Goal: Transaction & Acquisition: Book appointment/travel/reservation

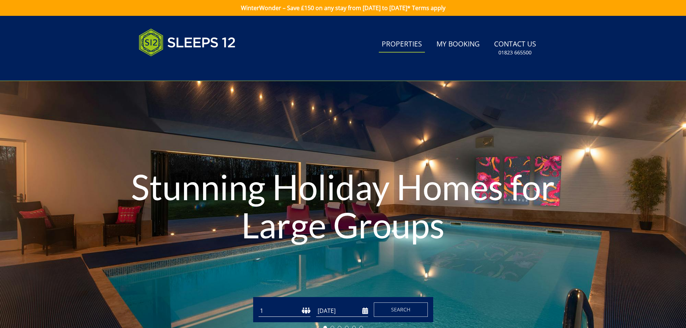
click at [409, 42] on link "Properties" at bounding box center [402, 44] width 46 height 16
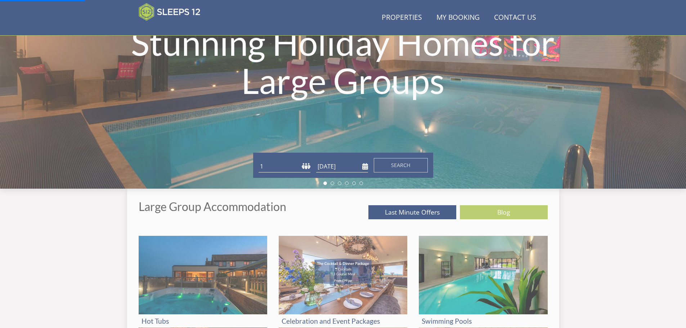
scroll to position [115, 0]
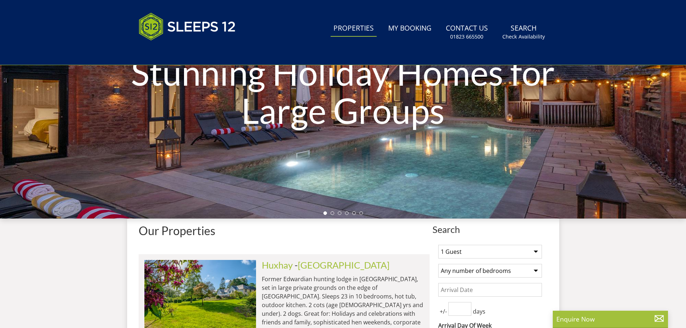
click at [271, 144] on h1 "Stunning Holiday Homes for Large Groups" at bounding box center [343, 91] width 480 height 105
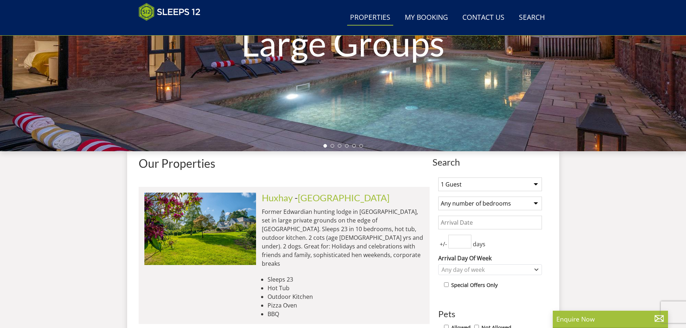
scroll to position [115, 0]
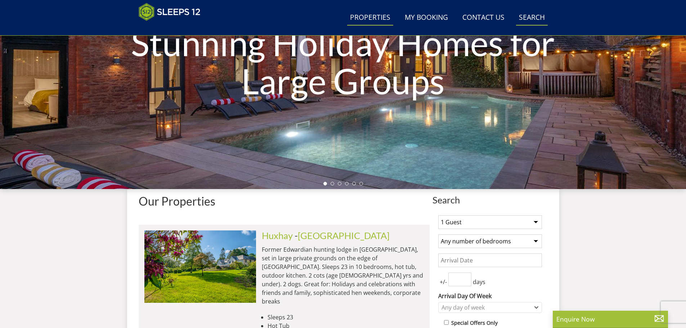
click at [535, 17] on link "Search Check Availability" at bounding box center [532, 18] width 32 height 16
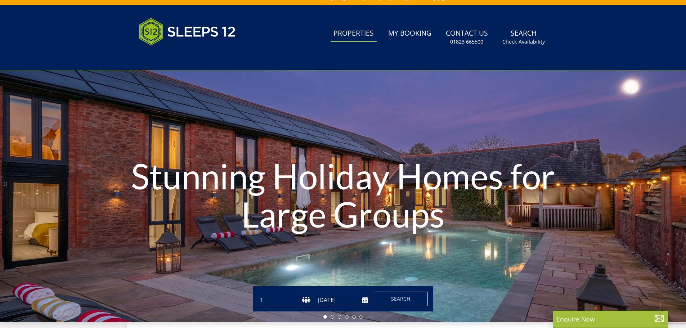
scroll to position [0, 0]
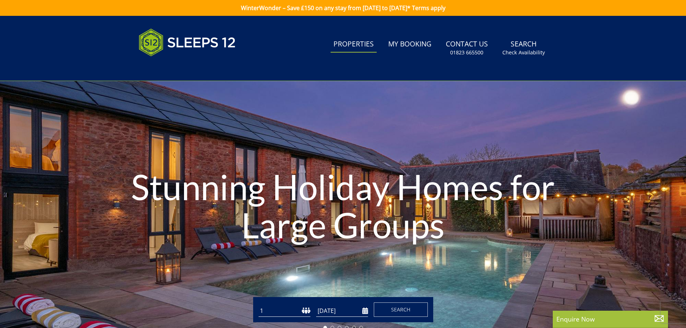
click at [286, 310] on select "1 2 3 4 5 6 7 8 9 10 11 12 13 14 15 16 17 18 19 20 21 22 23 24 25 26 27 28 29 3…" at bounding box center [285, 311] width 52 height 12
select select "5"
click at [259, 305] on select "1 2 3 4 5 6 7 8 9 10 11 12 13 14 15 16 17 18 19 20 21 22 23 24 25 26 27 28 29 3…" at bounding box center [285, 311] width 52 height 12
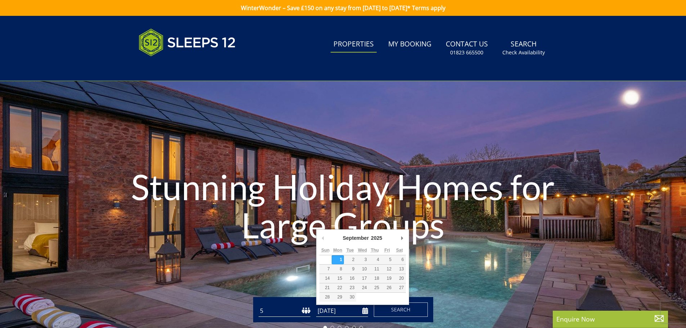
click at [341, 311] on input "[DATE]" at bounding box center [342, 311] width 52 height 12
type input "[DATE]"
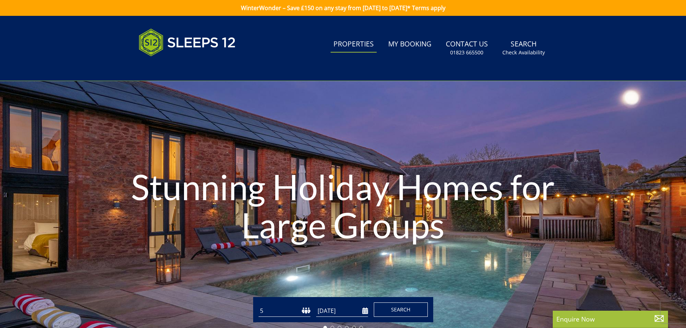
click at [390, 309] on button "Search" at bounding box center [401, 310] width 54 height 14
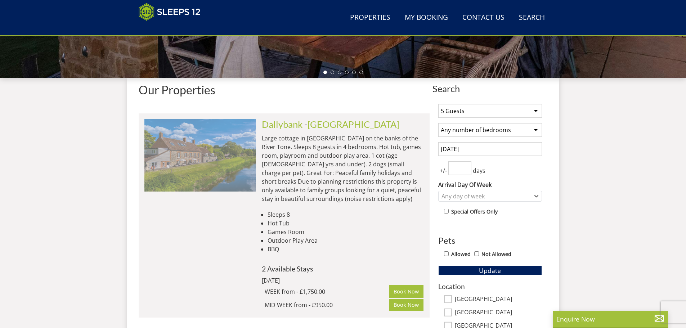
scroll to position [233, 0]
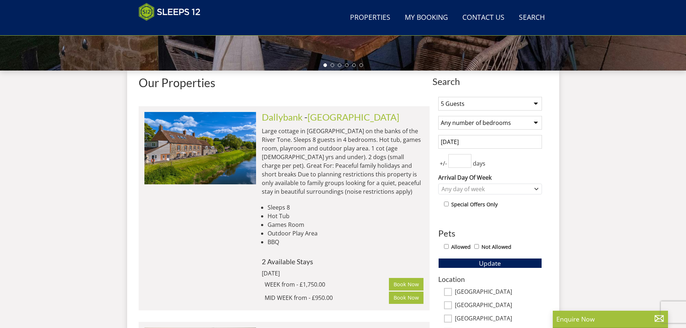
click at [459, 161] on input "number" at bounding box center [459, 161] width 23 height 14
click at [466, 160] on input "1" at bounding box center [459, 161] width 23 height 14
click at [466, 160] on input "2" at bounding box center [459, 161] width 23 height 14
click at [466, 160] on input "3" at bounding box center [459, 161] width 23 height 14
type input "4"
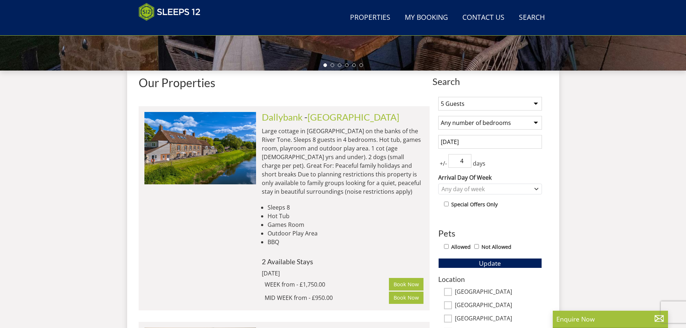
click at [466, 160] on input "4" at bounding box center [459, 161] width 23 height 14
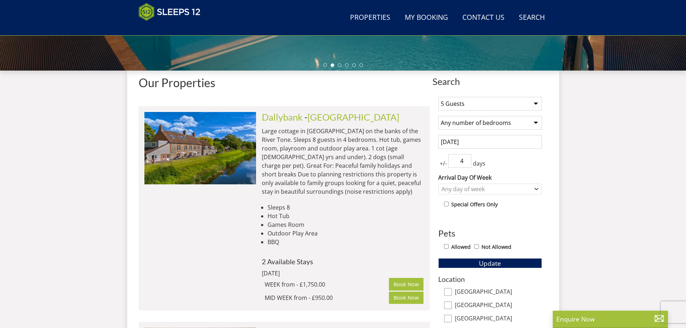
click at [499, 166] on div "+/- 4 days" at bounding box center [490, 161] width 104 height 14
click at [484, 189] on div "Any day of week" at bounding box center [486, 189] width 93 height 8
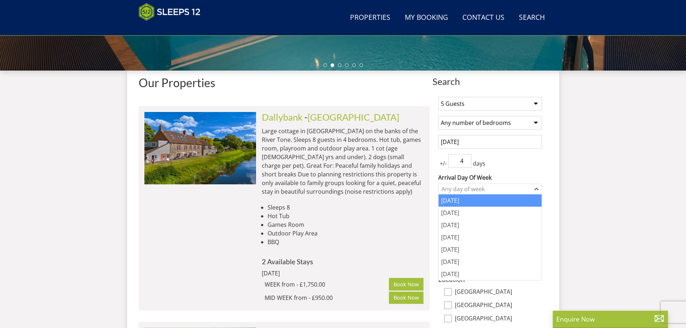
click at [461, 203] on div "[DATE]" at bounding box center [490, 200] width 103 height 12
click at [506, 162] on div "+/- 4 days" at bounding box center [490, 161] width 104 height 14
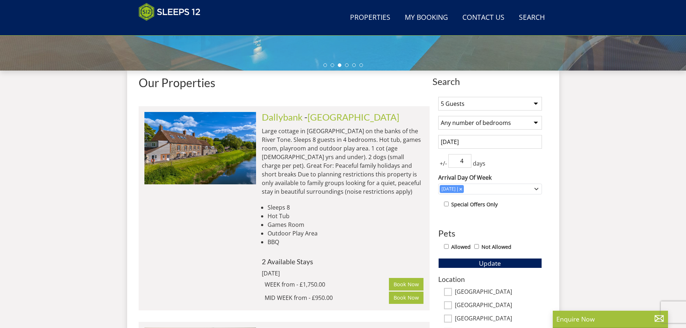
click at [447, 202] on input "checkbox" at bounding box center [446, 204] width 5 height 5
checkbox input "true"
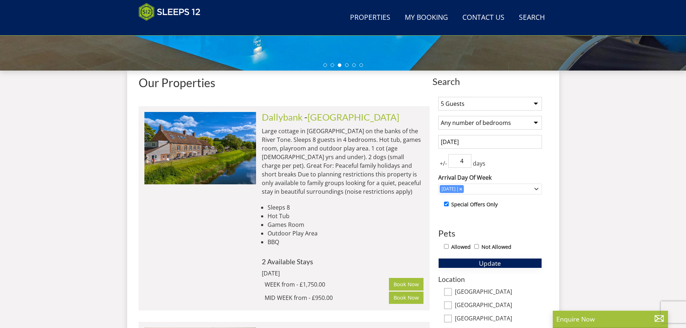
click at [471, 266] on button "Update" at bounding box center [490, 263] width 104 height 10
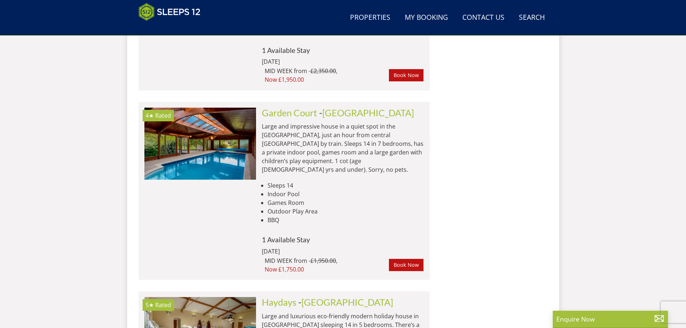
scroll to position [1025, 0]
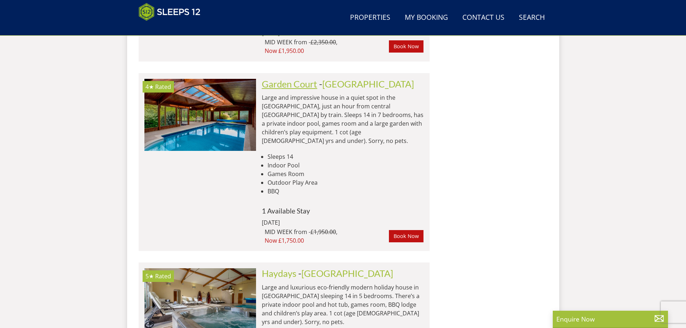
click at [303, 79] on link "Garden Court" at bounding box center [289, 84] width 55 height 11
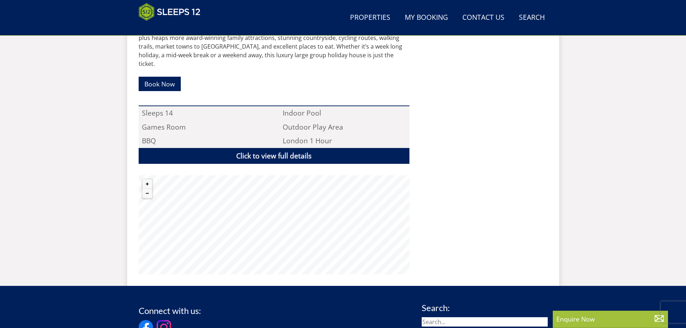
scroll to position [446, 0]
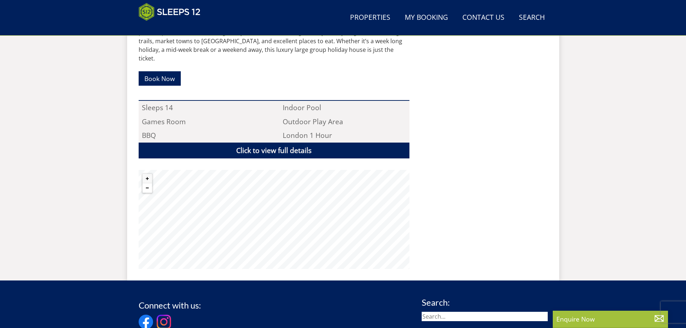
click at [146, 183] on button "Zoom out" at bounding box center [147, 187] width 9 height 9
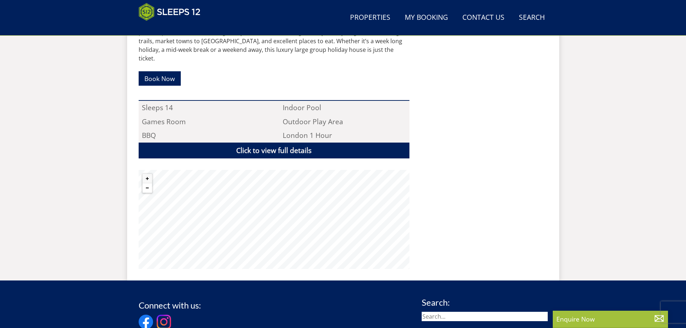
click at [146, 183] on button "Zoom out" at bounding box center [147, 187] width 9 height 9
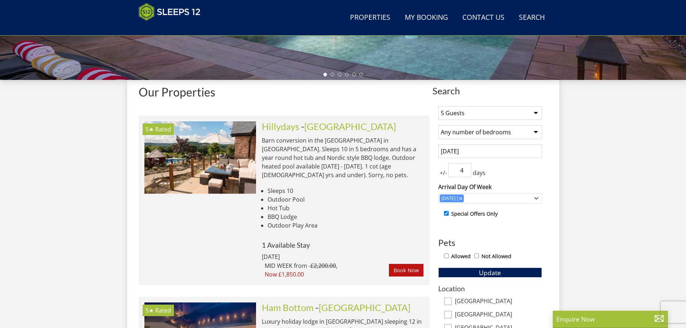
scroll to position [223, 0]
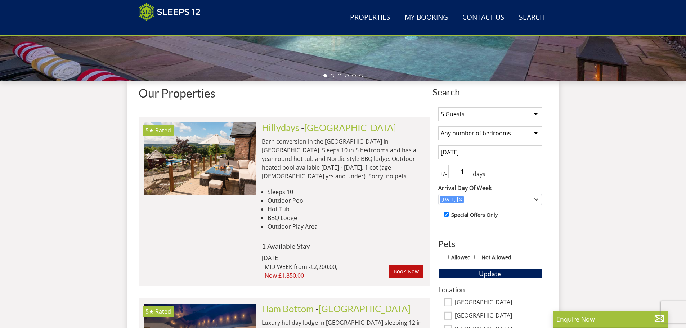
click at [446, 217] on div "Special Offers Only" at bounding box center [493, 215] width 98 height 10
click at [446, 215] on input "checkbox" at bounding box center [446, 214] width 5 height 5
checkbox input "false"
click at [492, 273] on span "Update" at bounding box center [490, 273] width 22 height 9
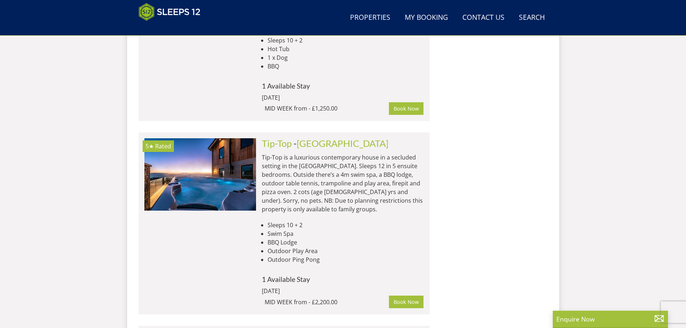
scroll to position [1771, 0]
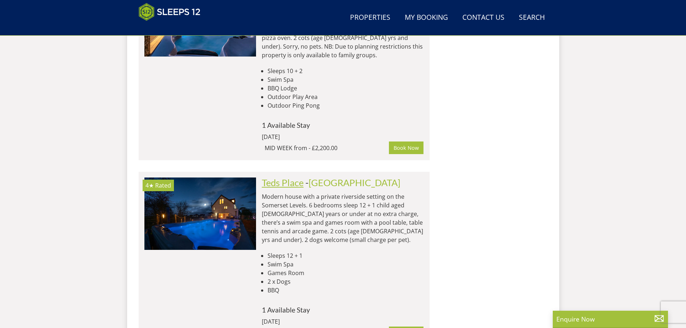
click at [269, 177] on link "Teds Place" at bounding box center [283, 182] width 42 height 11
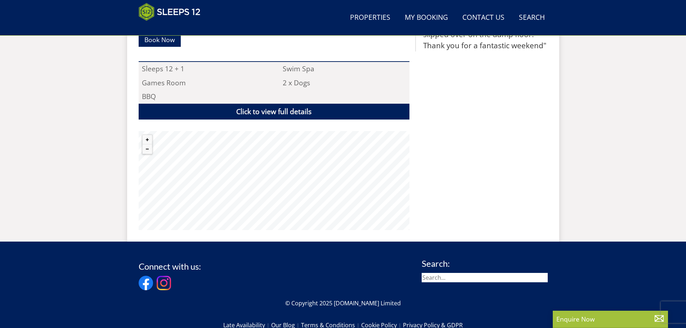
scroll to position [511, 0]
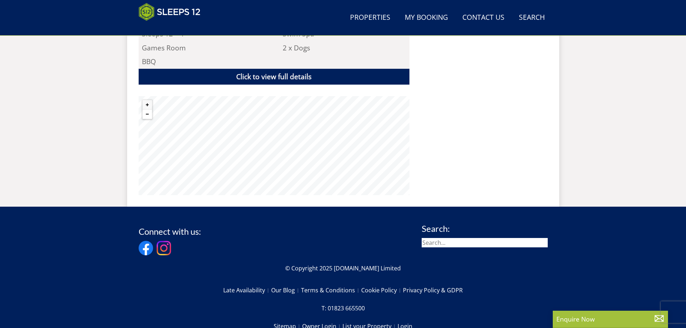
click at [146, 115] on button "Zoom out" at bounding box center [147, 113] width 9 height 9
click at [146, 116] on button "Zoom out" at bounding box center [147, 113] width 9 height 9
click at [146, 117] on button "Zoom out" at bounding box center [147, 113] width 9 height 9
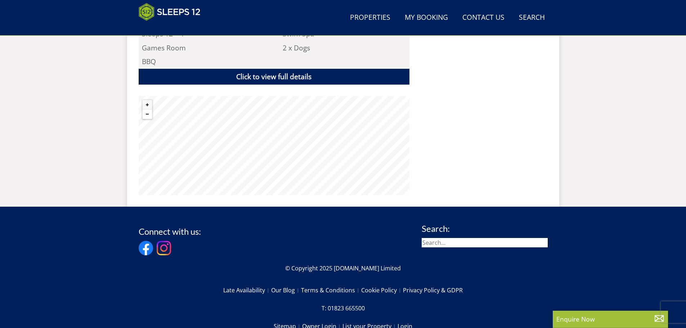
click at [146, 117] on button "Zoom out" at bounding box center [147, 113] width 9 height 9
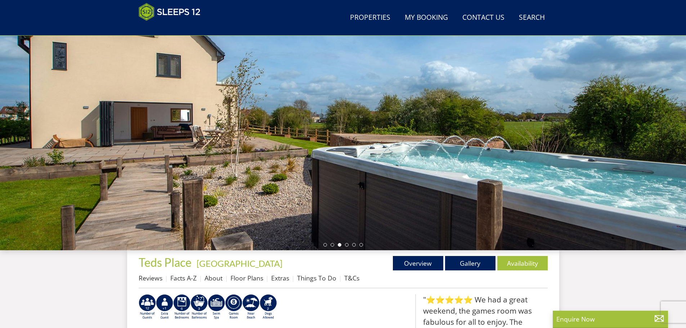
scroll to position [42, 0]
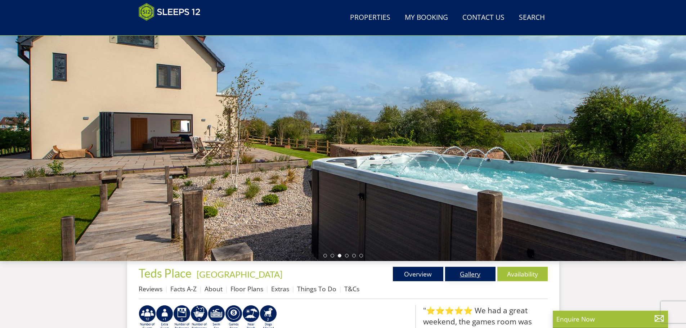
click at [462, 273] on link "Gallery" at bounding box center [470, 274] width 50 height 14
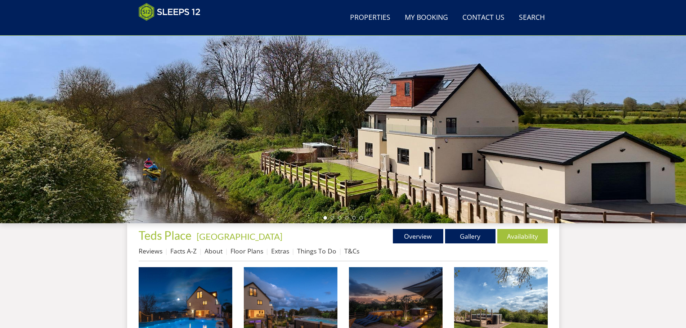
scroll to position [81, 0]
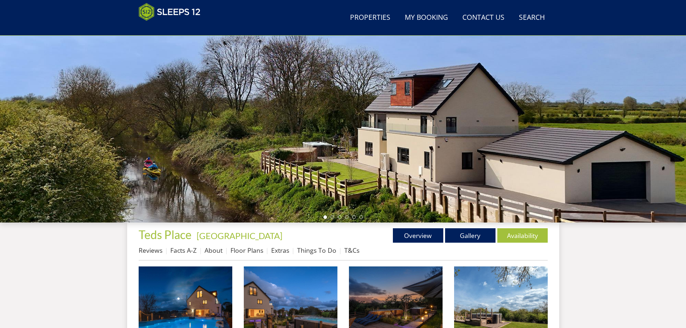
click at [529, 122] on div at bounding box center [343, 96] width 686 height 252
click at [466, 236] on link "Gallery" at bounding box center [470, 235] width 50 height 14
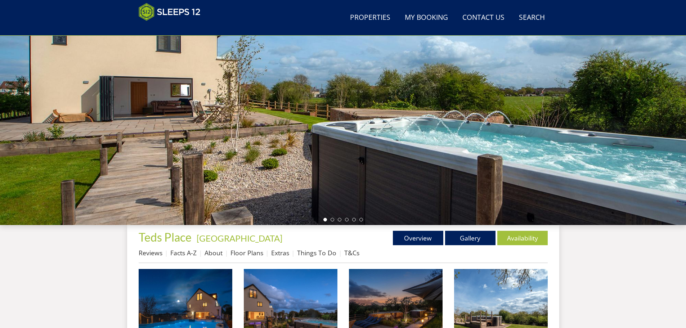
scroll to position [42, 0]
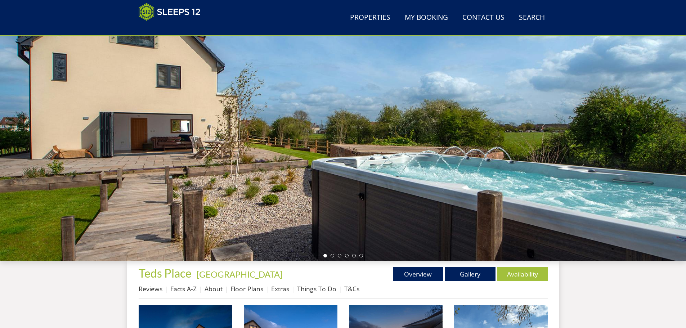
click at [678, 120] on div at bounding box center [343, 135] width 686 height 252
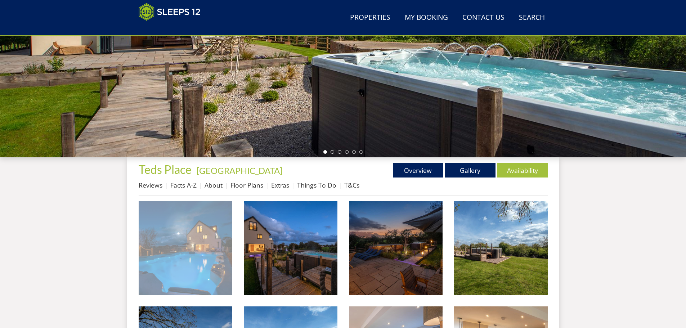
scroll to position [151, 0]
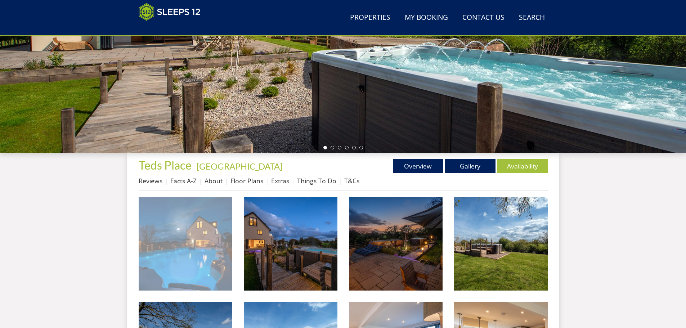
click at [188, 245] on img at bounding box center [186, 244] width 94 height 94
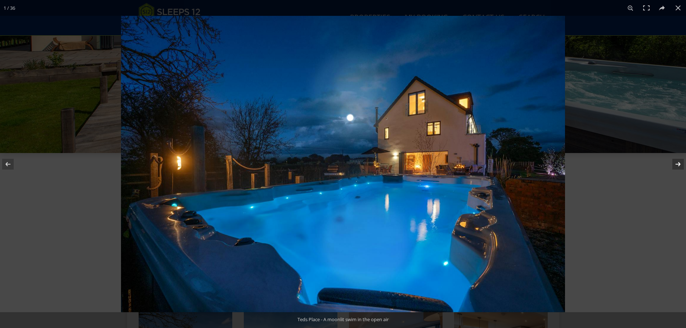
click at [678, 162] on button at bounding box center [673, 164] width 25 height 36
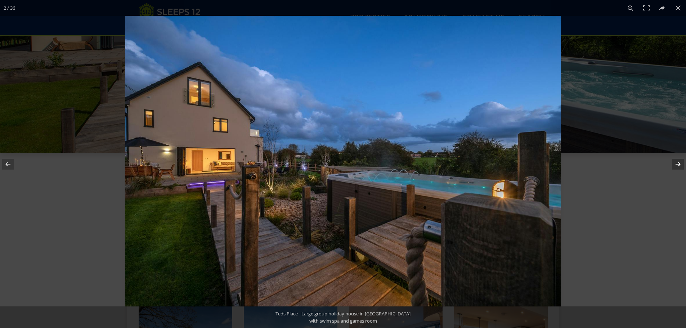
click at [678, 165] on button at bounding box center [673, 164] width 25 height 36
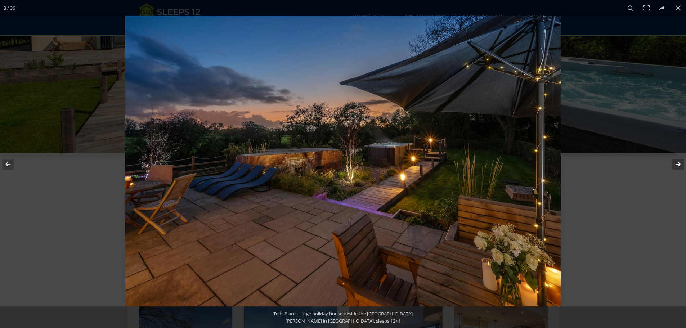
click at [678, 165] on button at bounding box center [673, 164] width 25 height 36
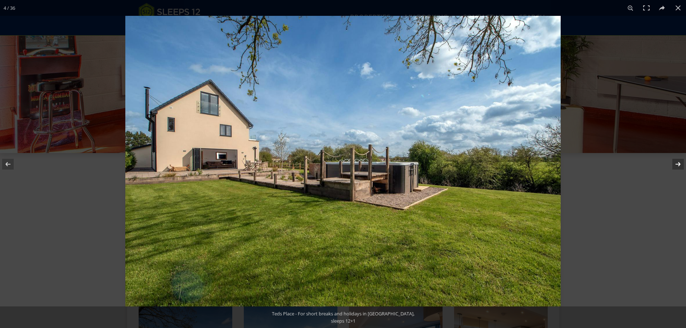
click at [678, 165] on button at bounding box center [673, 164] width 25 height 36
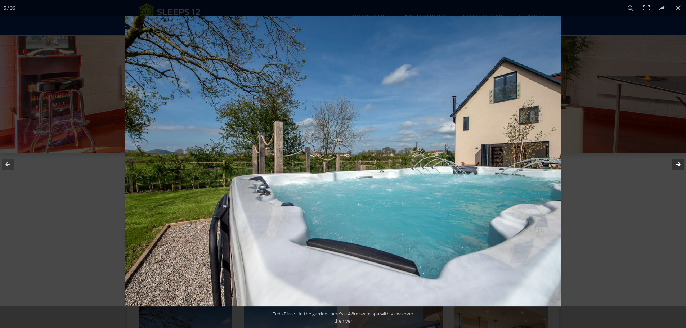
click at [678, 165] on button at bounding box center [673, 164] width 25 height 36
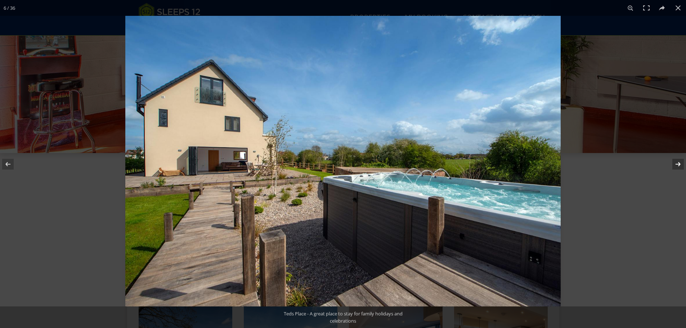
click at [678, 165] on button at bounding box center [673, 164] width 25 height 36
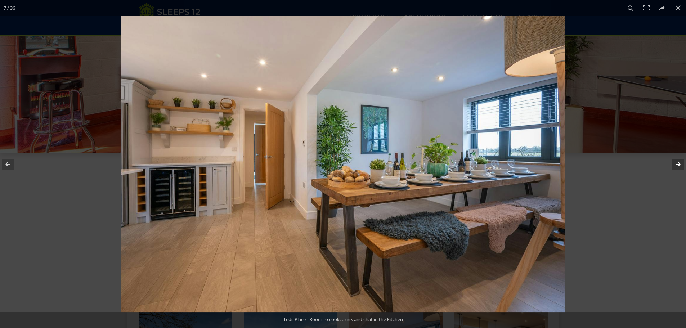
click at [678, 165] on button at bounding box center [673, 164] width 25 height 36
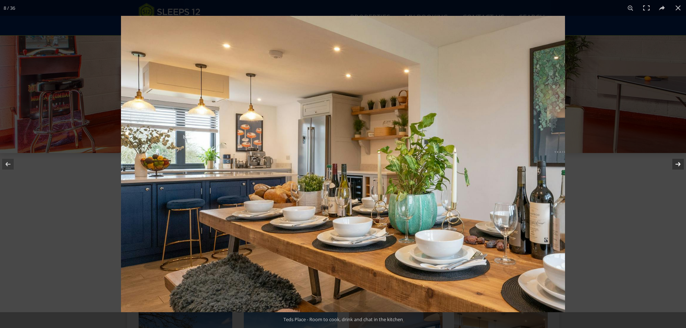
click at [678, 165] on button at bounding box center [673, 164] width 25 height 36
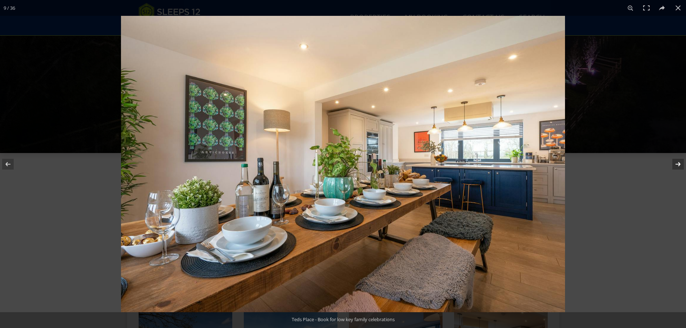
click at [678, 165] on button at bounding box center [673, 164] width 25 height 36
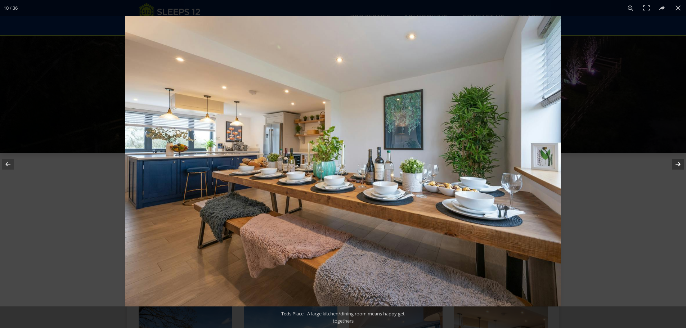
click at [678, 165] on button at bounding box center [673, 164] width 25 height 36
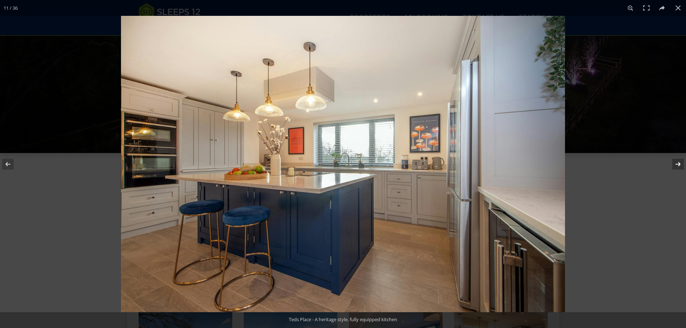
click at [678, 165] on button at bounding box center [673, 164] width 25 height 36
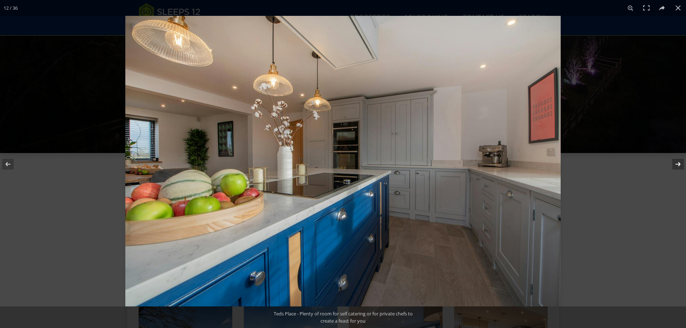
click at [678, 165] on button at bounding box center [673, 164] width 25 height 36
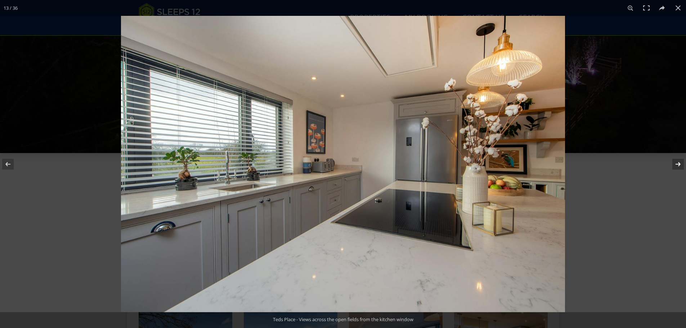
click at [678, 165] on button at bounding box center [673, 164] width 25 height 36
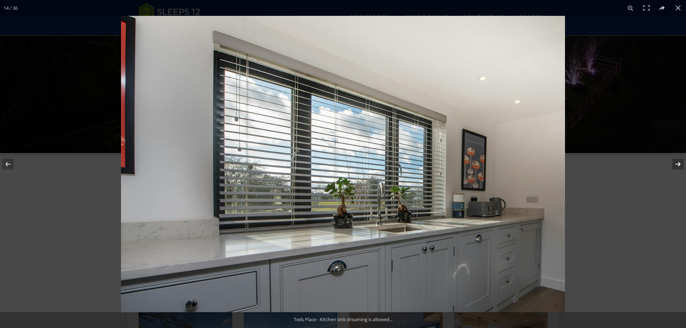
click at [678, 165] on button at bounding box center [673, 164] width 25 height 36
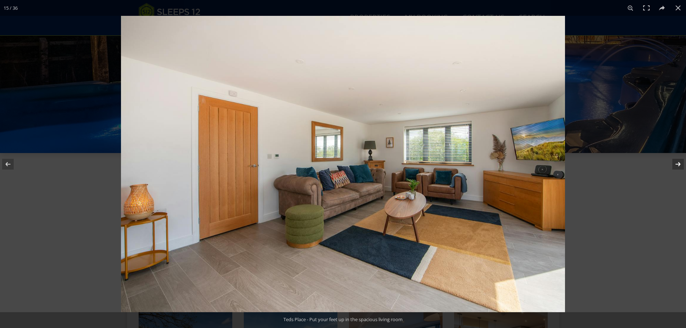
click at [678, 165] on button at bounding box center [673, 164] width 25 height 36
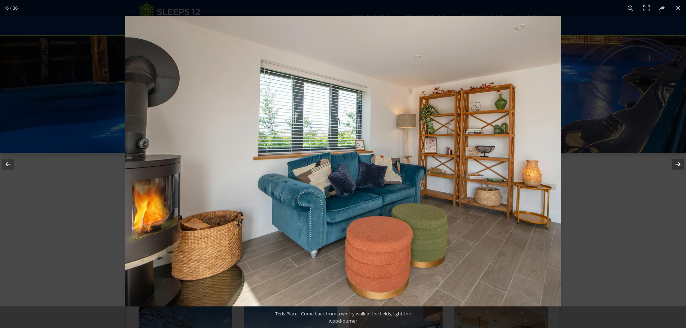
click at [678, 165] on button at bounding box center [673, 164] width 25 height 36
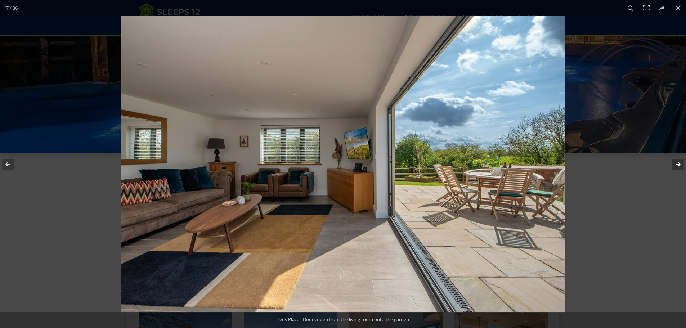
click at [678, 165] on button at bounding box center [673, 164] width 25 height 36
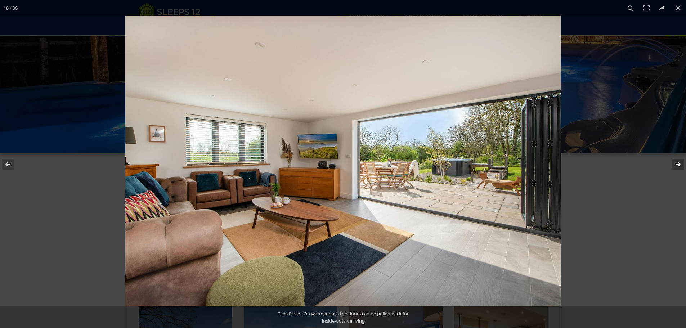
click at [678, 165] on button at bounding box center [673, 164] width 25 height 36
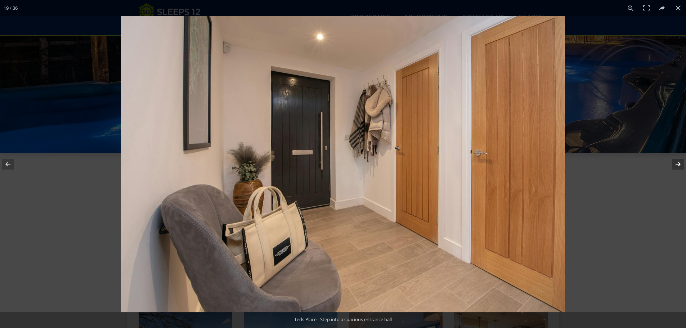
click at [678, 165] on button at bounding box center [673, 164] width 25 height 36
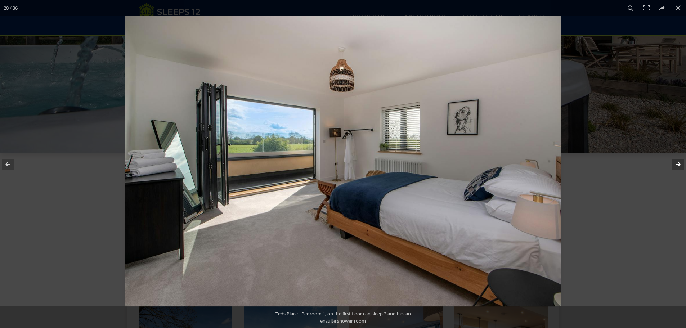
click at [678, 165] on button at bounding box center [673, 164] width 25 height 36
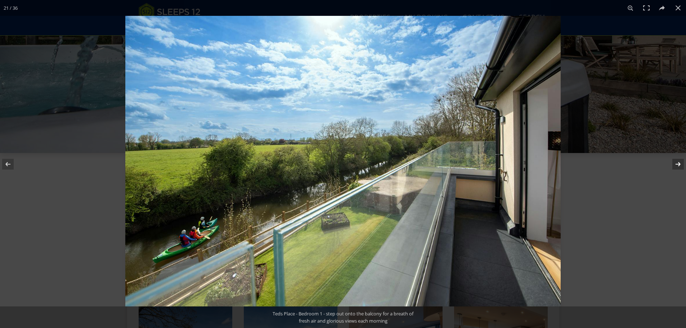
click at [678, 165] on button at bounding box center [673, 164] width 25 height 36
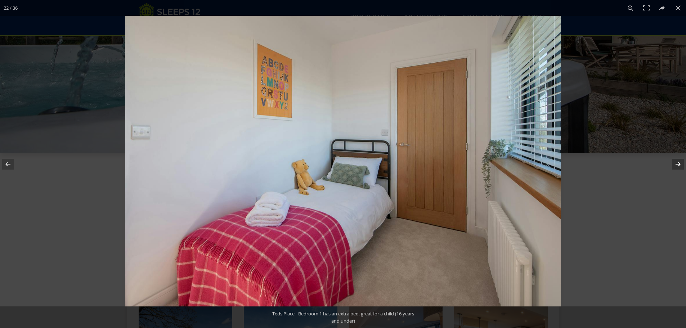
click at [678, 165] on button at bounding box center [673, 164] width 25 height 36
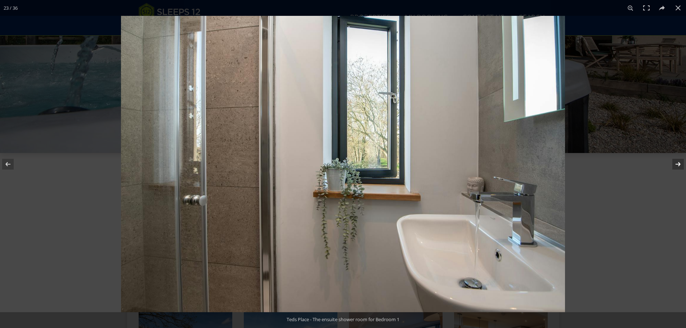
click at [678, 165] on button at bounding box center [673, 164] width 25 height 36
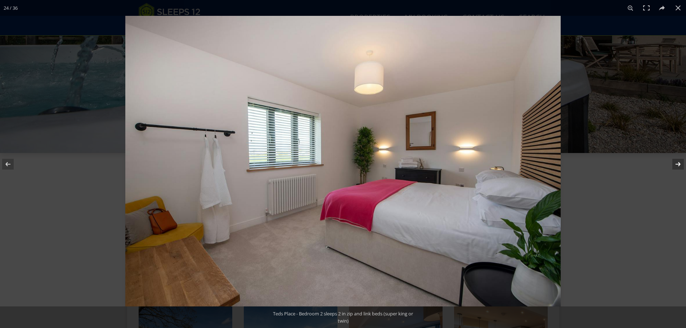
click at [678, 165] on button at bounding box center [673, 164] width 25 height 36
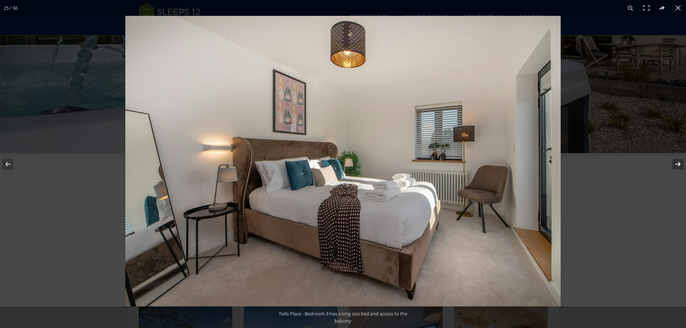
click at [678, 165] on button at bounding box center [673, 164] width 25 height 36
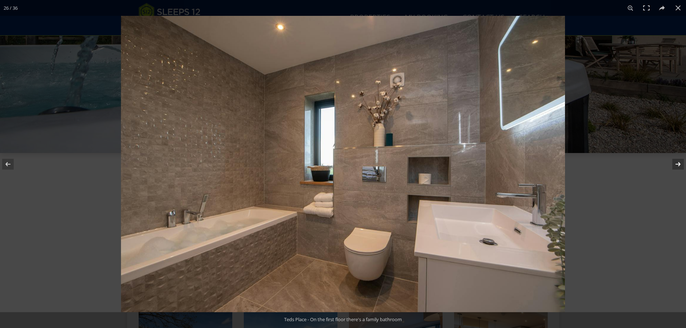
click at [678, 165] on button at bounding box center [673, 164] width 25 height 36
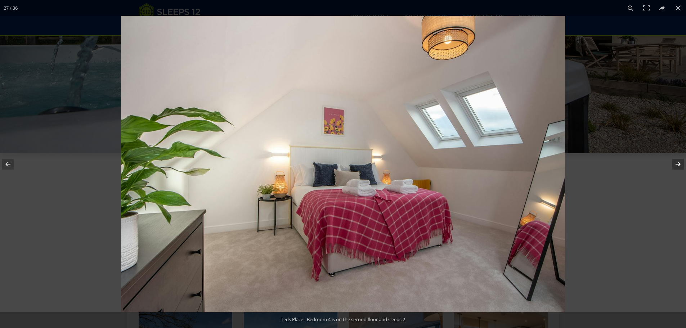
click at [678, 165] on button at bounding box center [673, 164] width 25 height 36
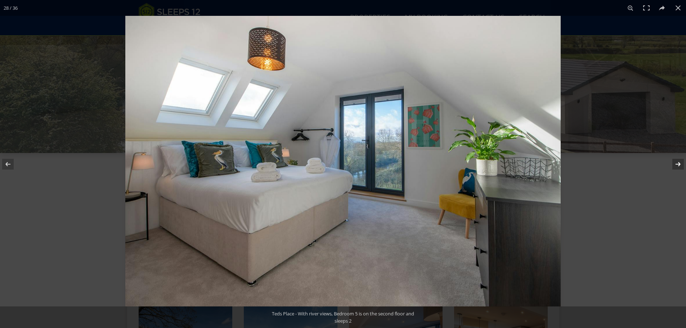
click at [678, 165] on button at bounding box center [673, 164] width 25 height 36
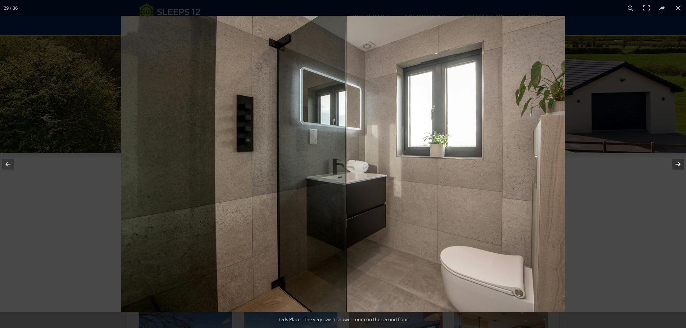
click at [678, 165] on button at bounding box center [673, 164] width 25 height 36
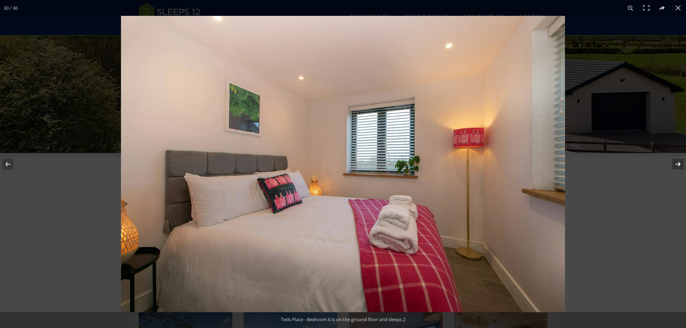
click at [678, 165] on button at bounding box center [673, 164] width 25 height 36
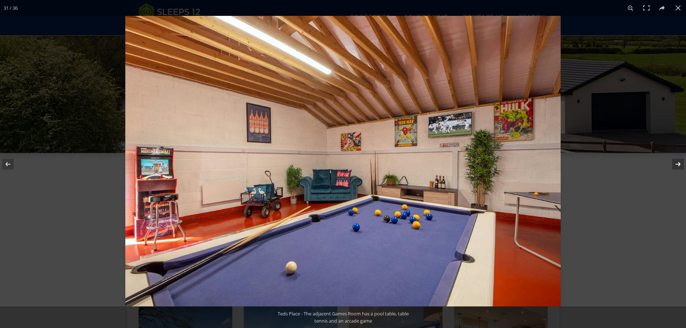
click at [678, 165] on button at bounding box center [673, 164] width 25 height 36
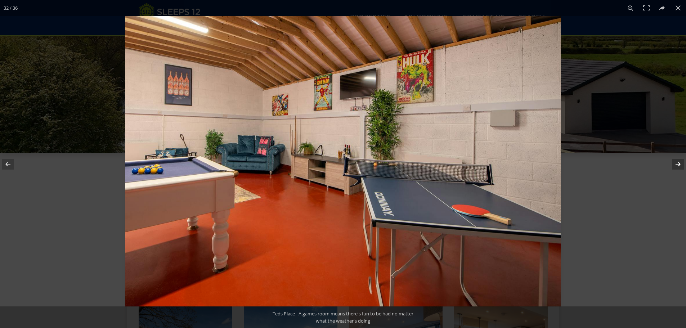
click at [678, 165] on button at bounding box center [673, 164] width 25 height 36
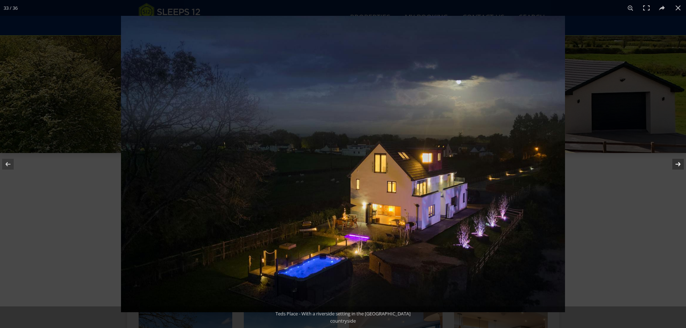
click at [678, 165] on button at bounding box center [673, 164] width 25 height 36
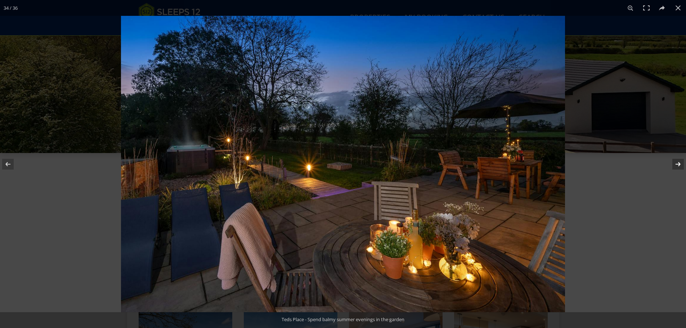
click at [678, 165] on button at bounding box center [673, 164] width 25 height 36
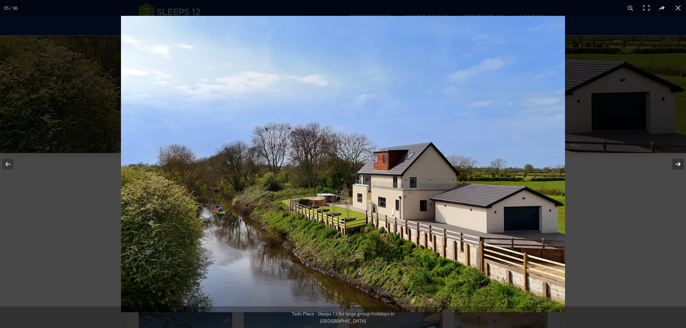
click at [678, 165] on button at bounding box center [673, 164] width 25 height 36
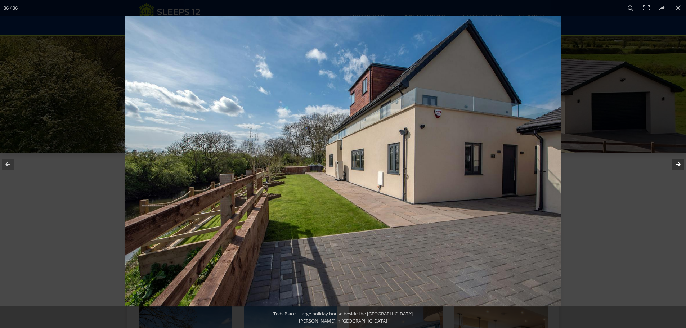
click at [678, 165] on button at bounding box center [673, 164] width 25 height 36
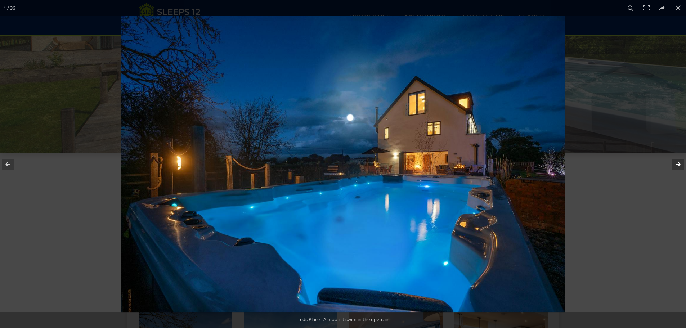
click at [678, 165] on button at bounding box center [673, 164] width 25 height 36
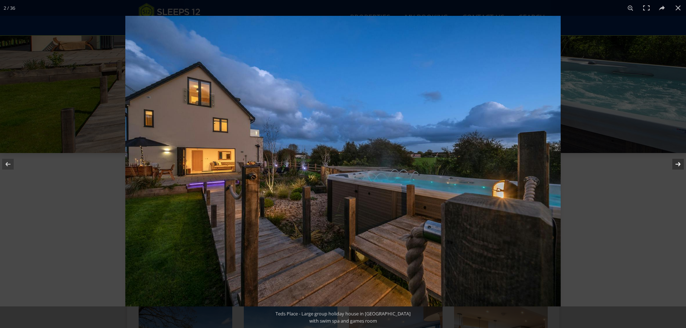
click at [678, 165] on button at bounding box center [673, 164] width 25 height 36
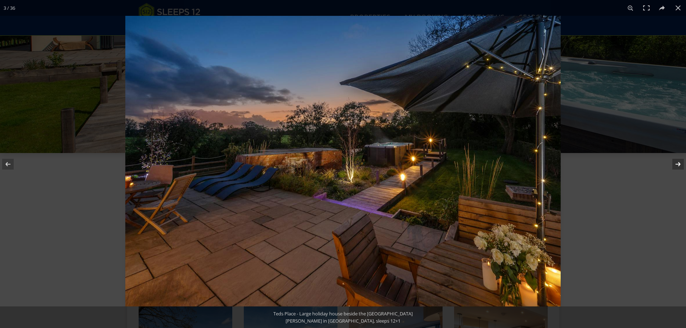
click at [678, 165] on button at bounding box center [673, 164] width 25 height 36
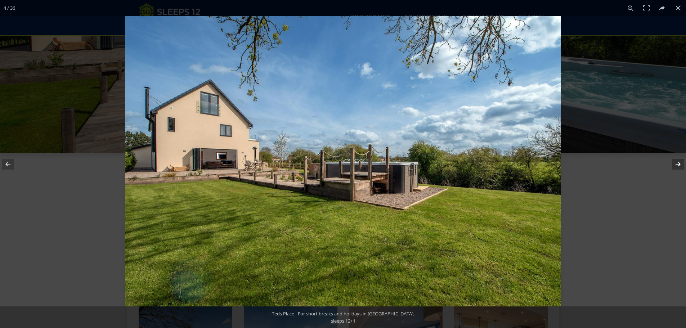
click at [678, 165] on button at bounding box center [673, 164] width 25 height 36
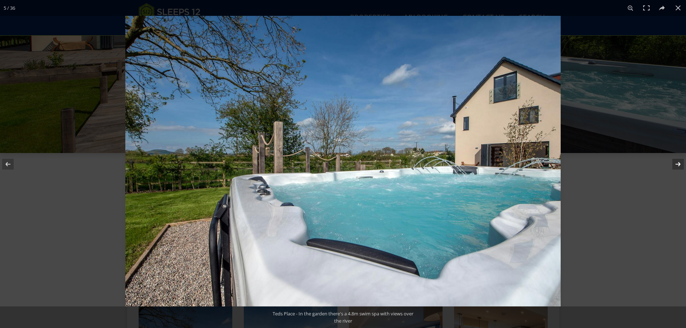
click at [678, 165] on button at bounding box center [673, 164] width 25 height 36
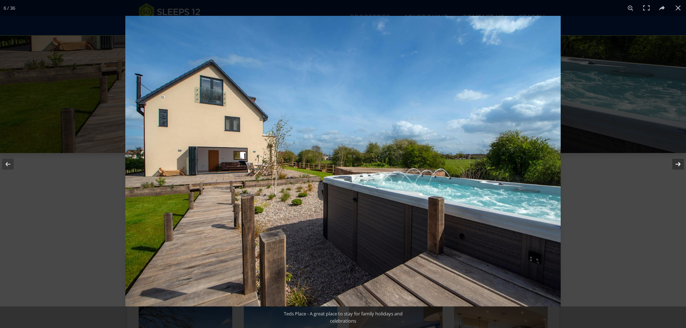
click at [678, 165] on button at bounding box center [673, 164] width 25 height 36
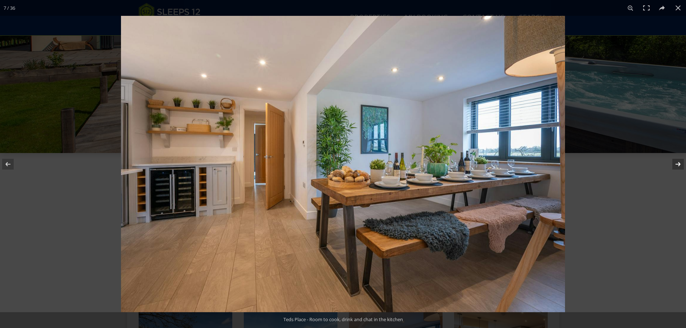
click at [678, 165] on button at bounding box center [673, 164] width 25 height 36
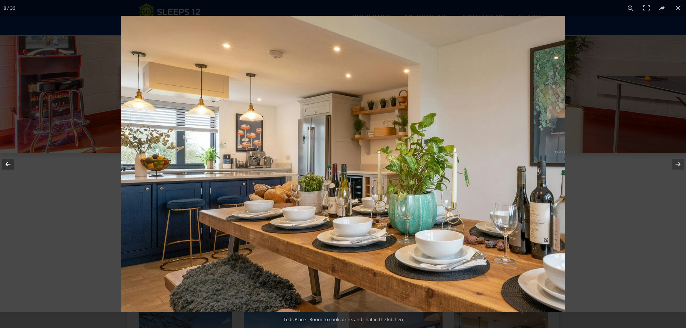
click at [5, 163] on button at bounding box center [12, 164] width 25 height 36
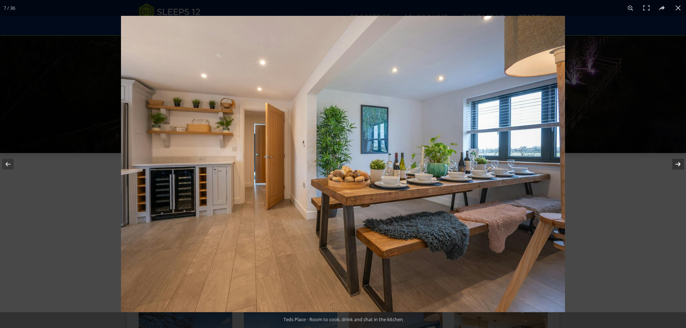
click at [677, 163] on button at bounding box center [673, 164] width 25 height 36
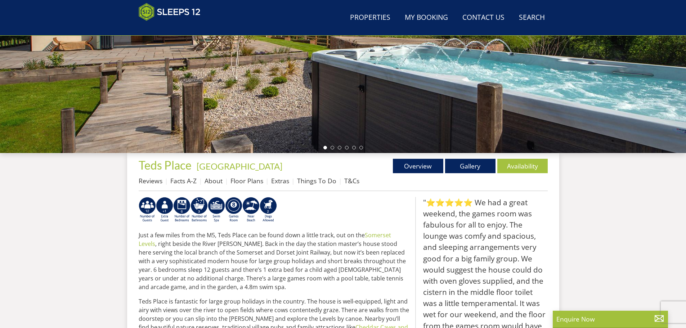
scroll to position [42, 0]
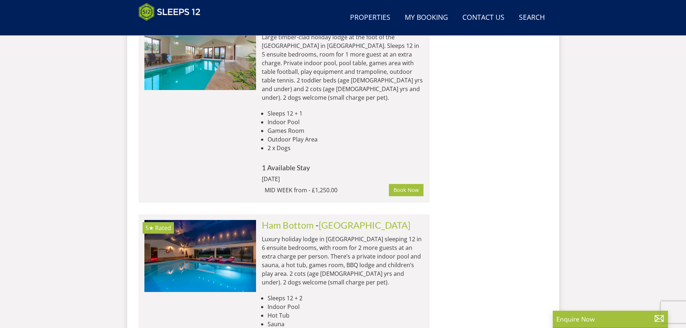
scroll to position [2131, 0]
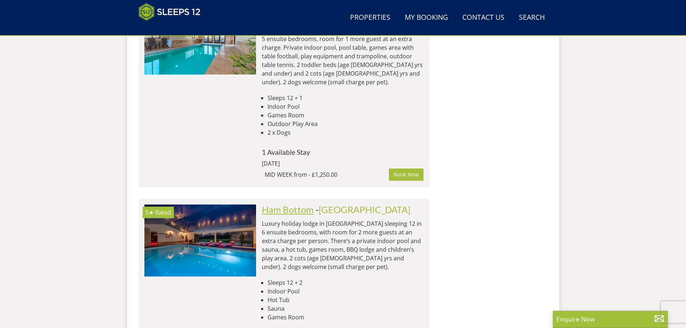
click at [277, 204] on link "Ham Bottom" at bounding box center [288, 209] width 52 height 11
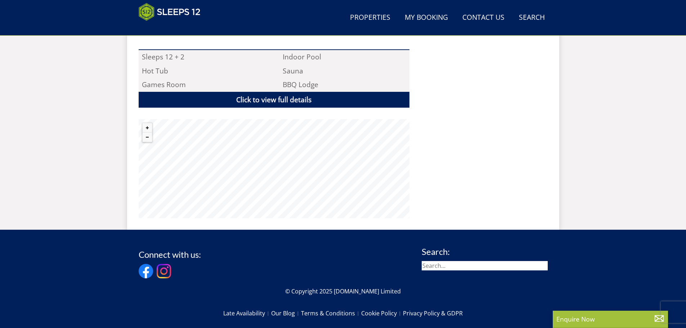
scroll to position [511, 0]
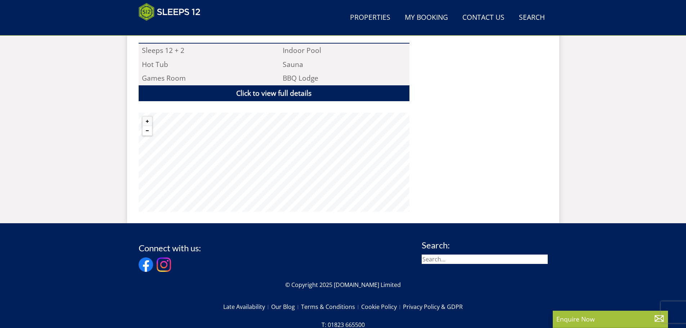
click at [149, 126] on button "Zoom out" at bounding box center [147, 130] width 9 height 9
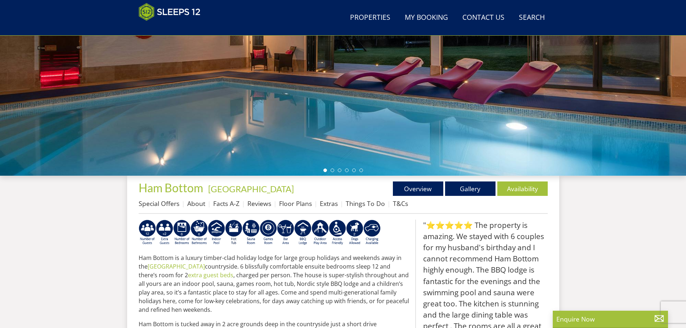
scroll to position [115, 0]
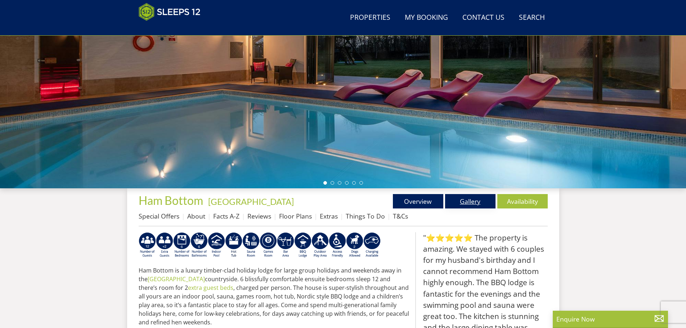
click at [473, 199] on link "Gallery" at bounding box center [470, 201] width 50 height 14
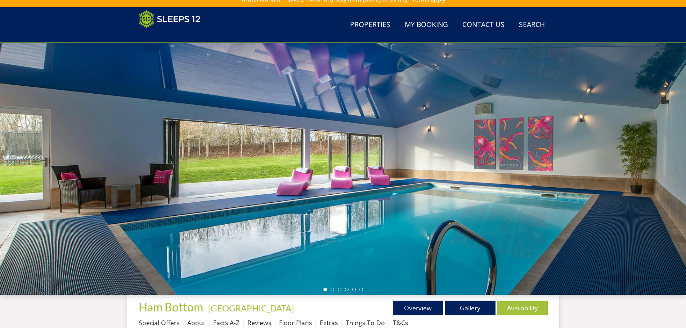
scroll to position [43, 0]
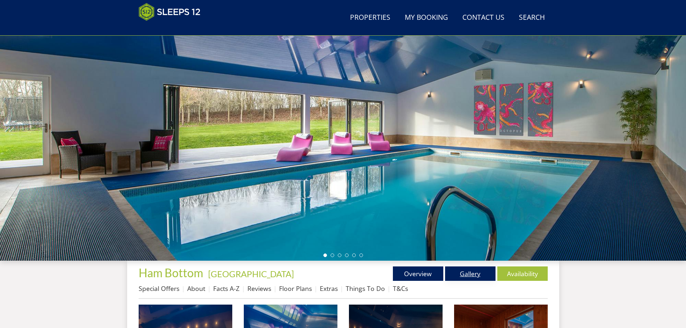
click at [475, 274] on link "Gallery" at bounding box center [470, 274] width 50 height 14
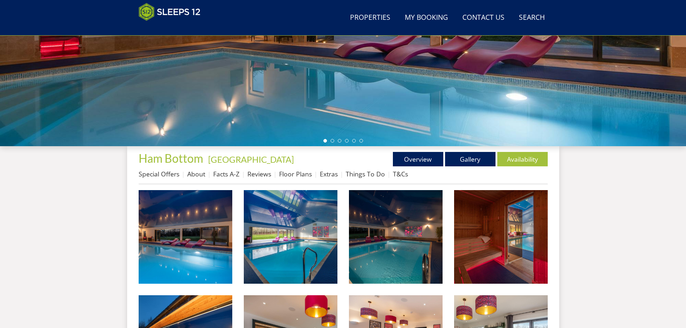
scroll to position [197, 0]
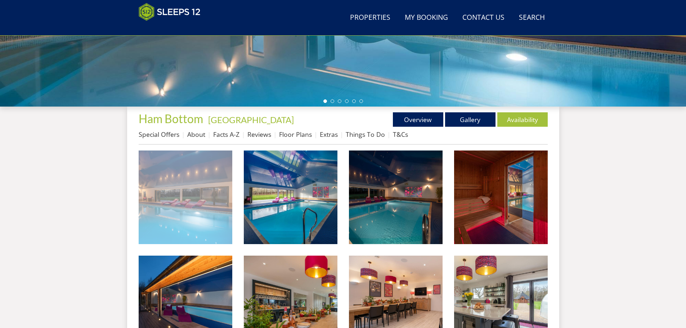
click at [192, 197] on img at bounding box center [186, 198] width 94 height 94
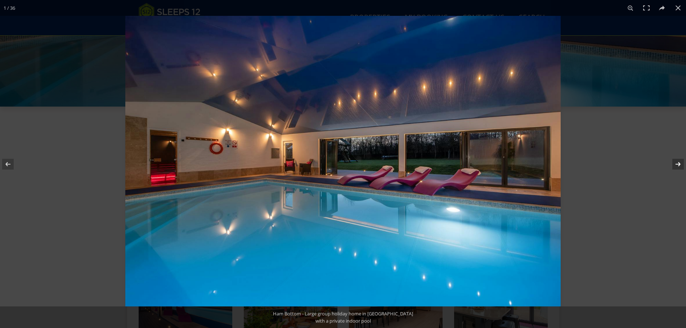
click at [678, 162] on button at bounding box center [673, 164] width 25 height 36
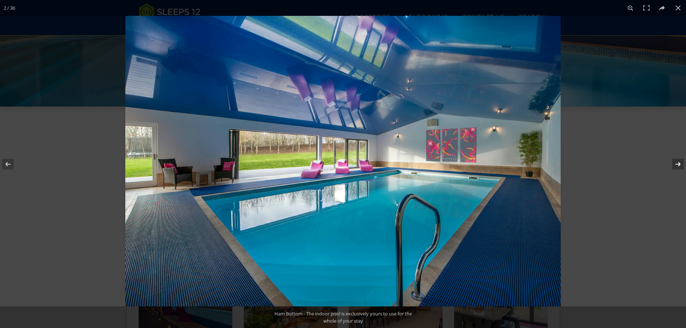
click at [678, 162] on button at bounding box center [673, 164] width 25 height 36
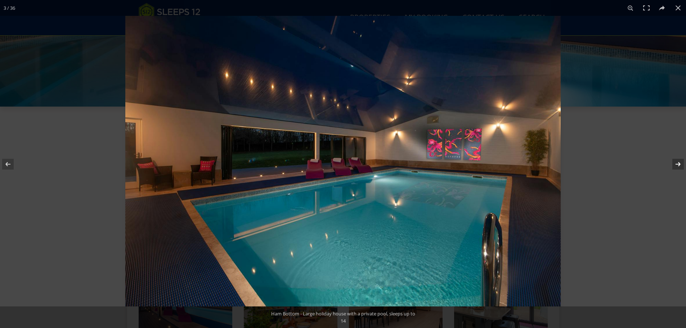
click at [678, 162] on button at bounding box center [673, 164] width 25 height 36
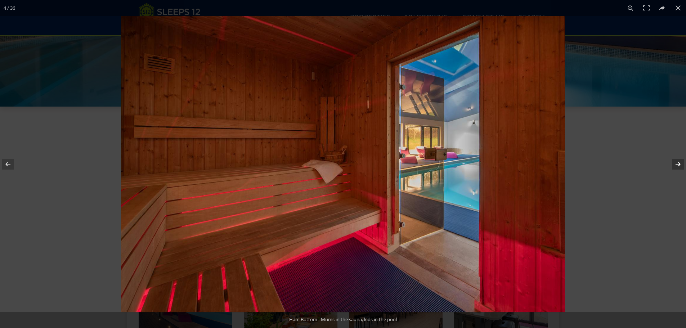
click at [678, 162] on button at bounding box center [673, 164] width 25 height 36
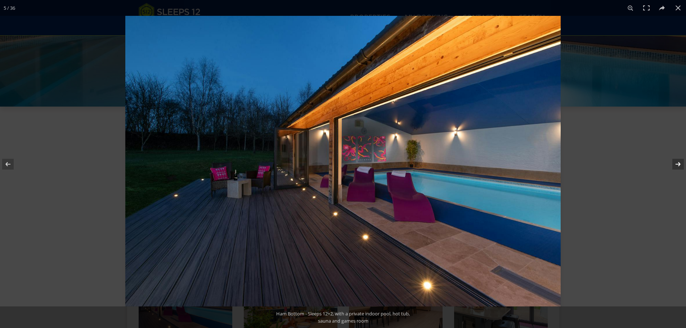
click at [678, 163] on button at bounding box center [673, 164] width 25 height 36
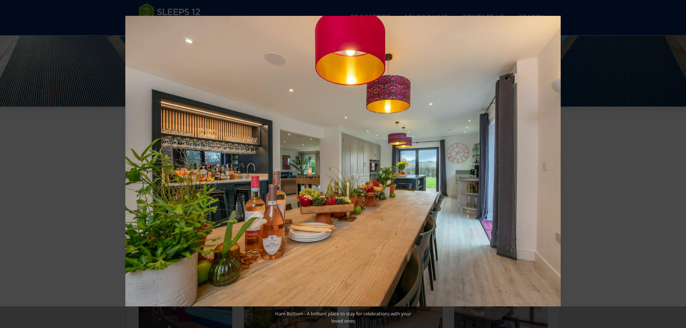
click at [678, 163] on button at bounding box center [673, 164] width 25 height 36
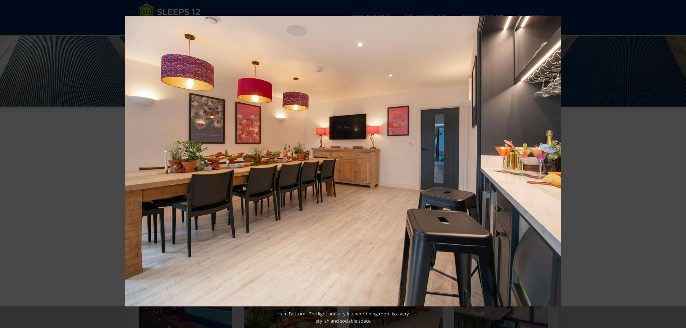
click at [678, 163] on button at bounding box center [673, 164] width 25 height 36
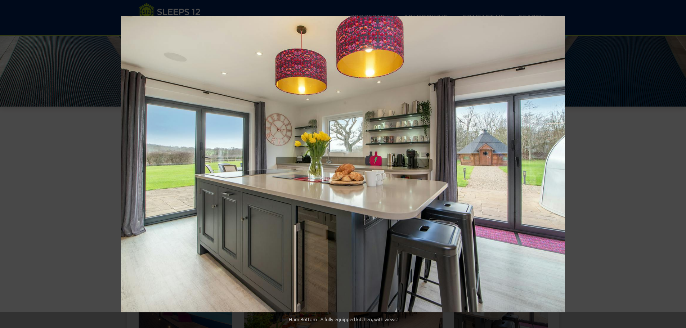
click at [678, 163] on button at bounding box center [673, 164] width 25 height 36
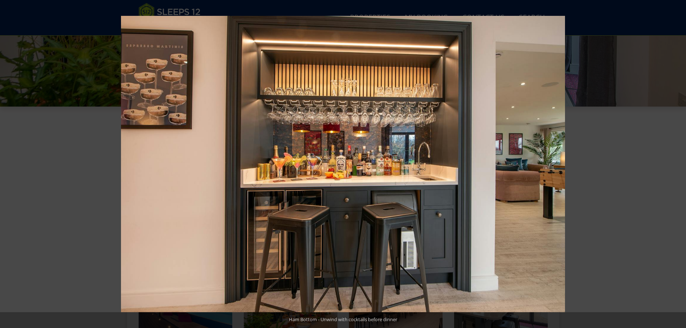
click at [678, 163] on button at bounding box center [673, 164] width 25 height 36
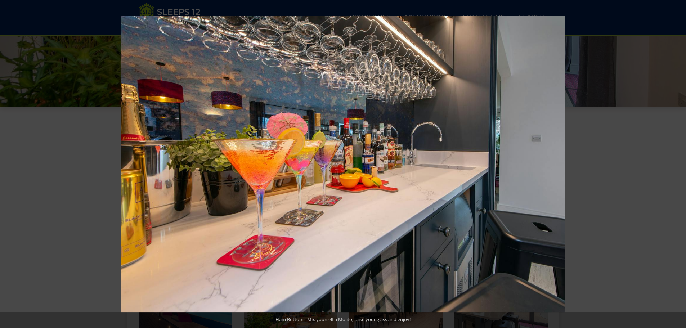
click at [678, 163] on button at bounding box center [673, 164] width 25 height 36
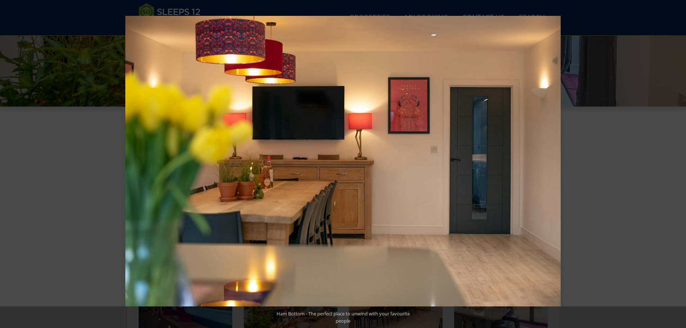
click at [678, 163] on button at bounding box center [673, 164] width 25 height 36
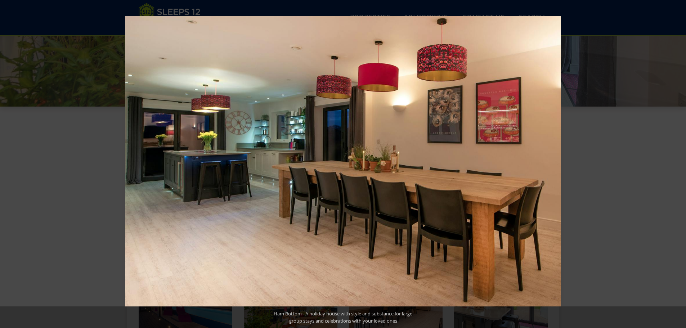
click at [678, 163] on button at bounding box center [673, 164] width 25 height 36
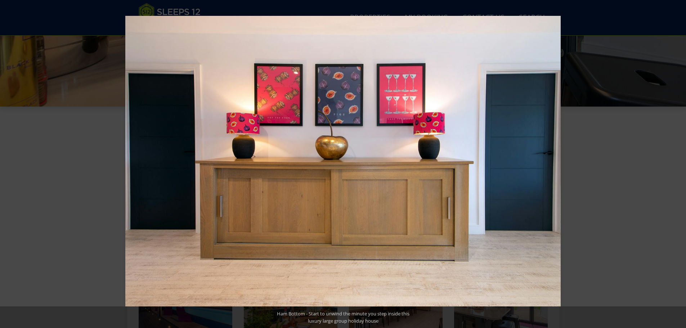
click at [678, 163] on button at bounding box center [673, 164] width 25 height 36
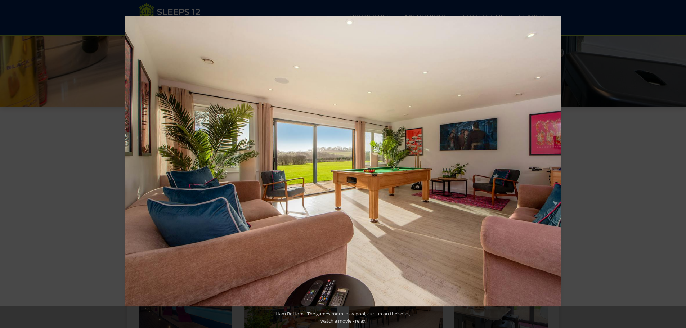
click at [678, 163] on button at bounding box center [673, 164] width 25 height 36
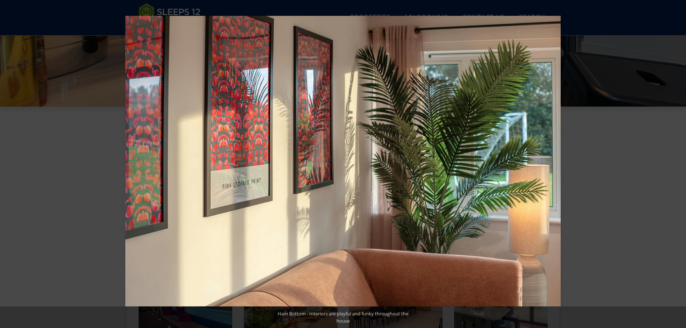
click at [678, 163] on button at bounding box center [673, 164] width 25 height 36
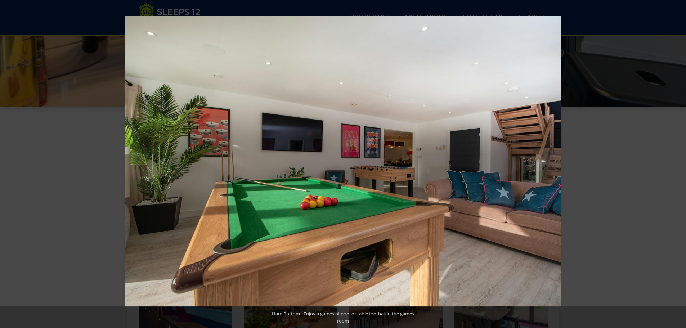
click at [678, 163] on button at bounding box center [673, 164] width 25 height 36
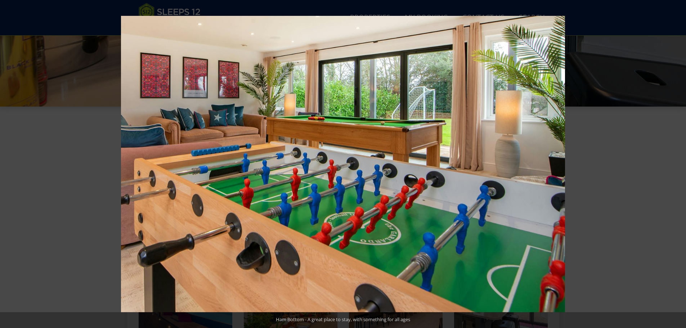
click at [678, 163] on button at bounding box center [673, 164] width 25 height 36
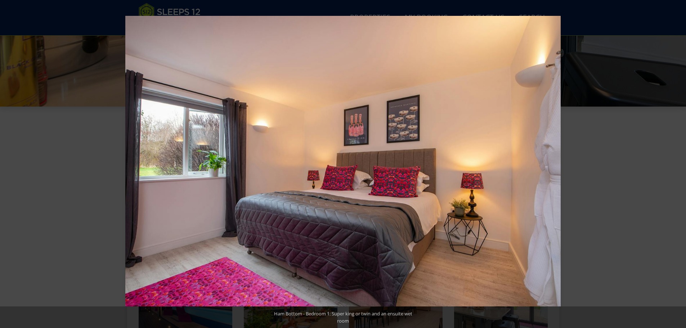
click at [678, 163] on button at bounding box center [673, 164] width 25 height 36
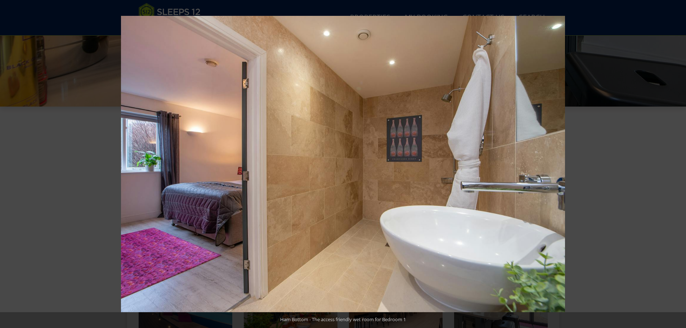
click at [678, 163] on button at bounding box center [673, 164] width 25 height 36
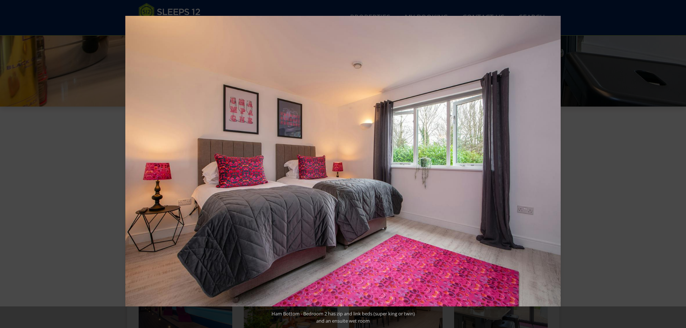
click at [678, 163] on button at bounding box center [673, 164] width 25 height 36
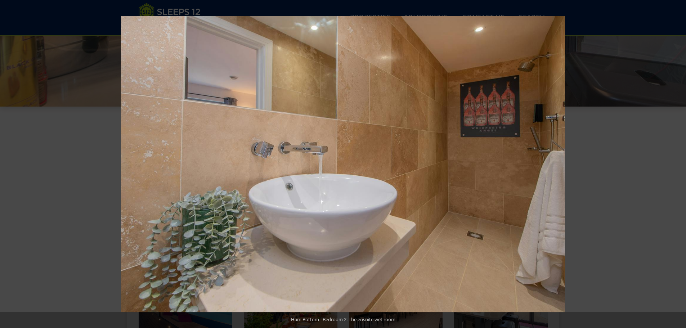
click at [678, 163] on button at bounding box center [673, 164] width 25 height 36
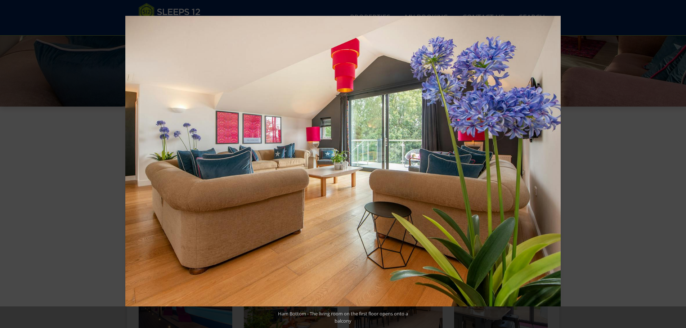
click at [678, 163] on button at bounding box center [673, 164] width 25 height 36
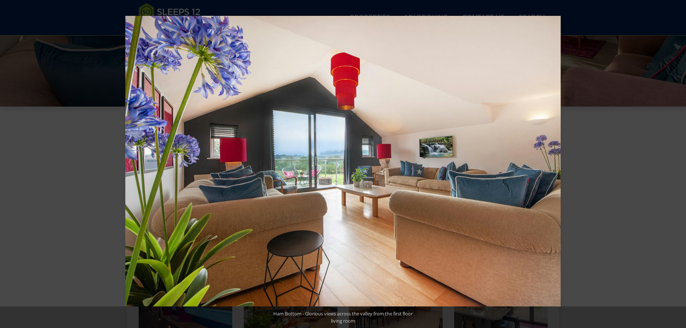
click at [678, 163] on button at bounding box center [673, 164] width 25 height 36
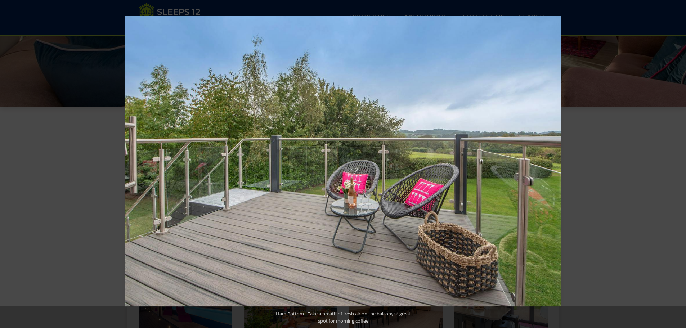
click at [678, 163] on button at bounding box center [673, 164] width 25 height 36
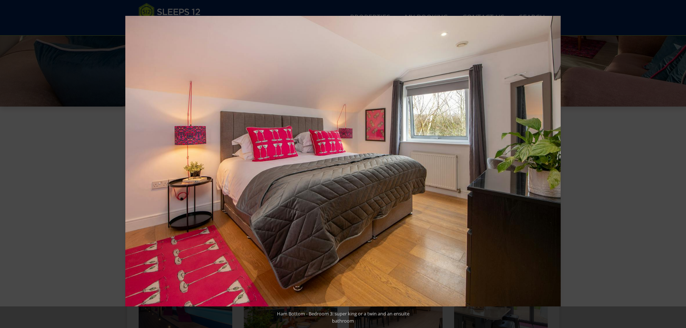
click at [678, 163] on button at bounding box center [673, 164] width 25 height 36
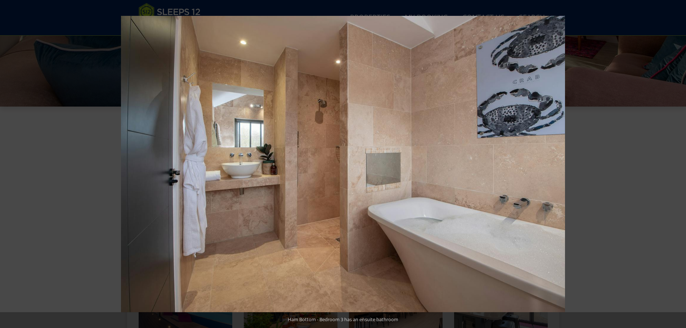
click at [678, 163] on button at bounding box center [673, 164] width 25 height 36
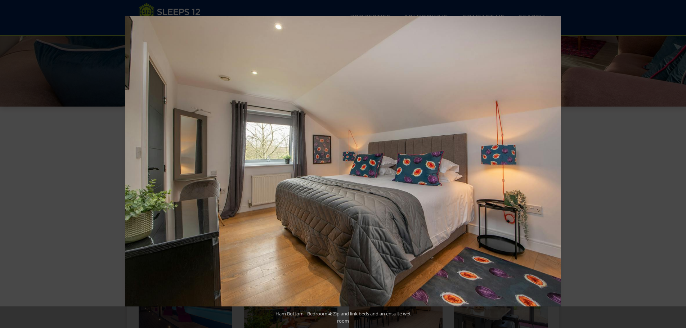
click at [678, 163] on button at bounding box center [673, 164] width 25 height 36
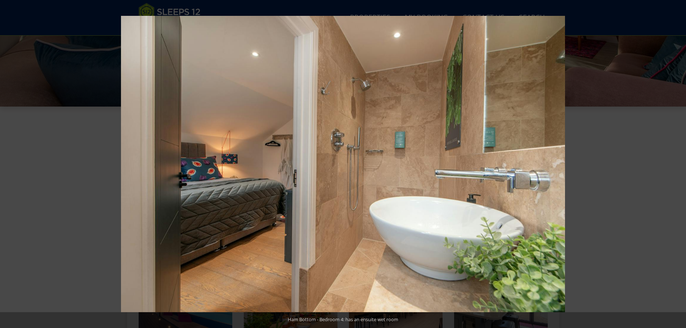
click at [678, 163] on button at bounding box center [673, 164] width 25 height 36
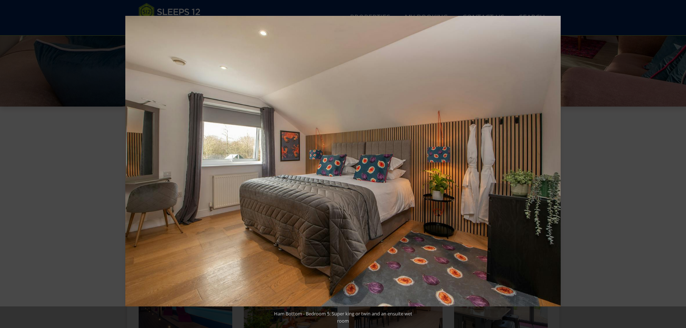
click at [678, 163] on button at bounding box center [673, 164] width 25 height 36
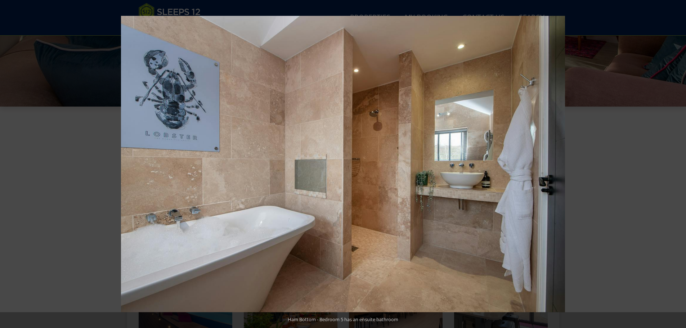
click at [678, 163] on button at bounding box center [673, 164] width 25 height 36
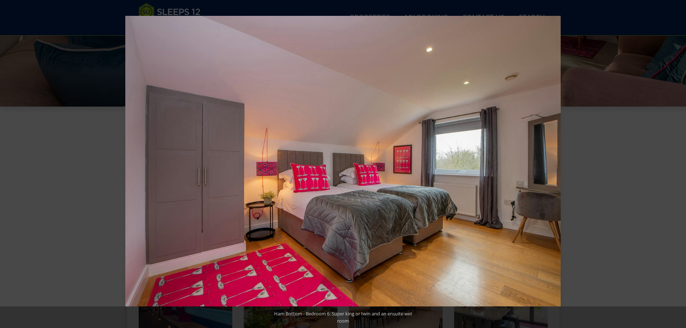
click at [678, 163] on button at bounding box center [673, 164] width 25 height 36
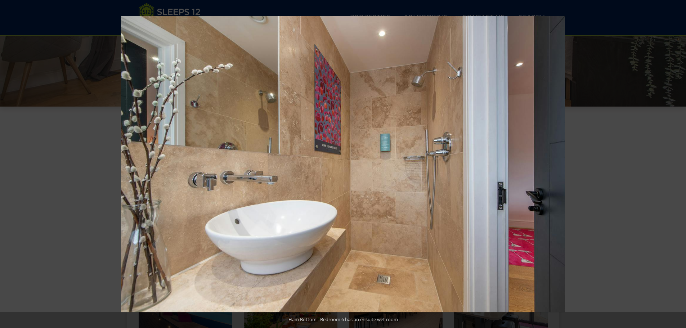
click at [678, 163] on button at bounding box center [673, 164] width 25 height 36
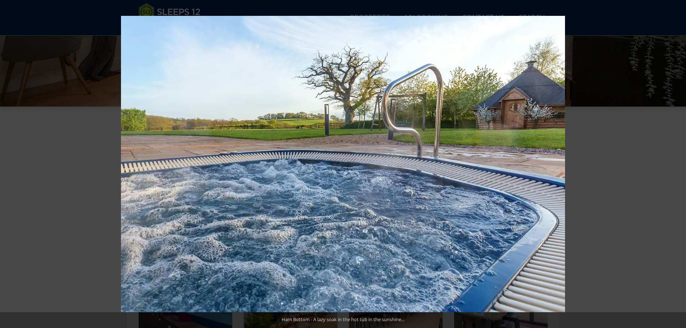
click at [678, 163] on button at bounding box center [673, 164] width 25 height 36
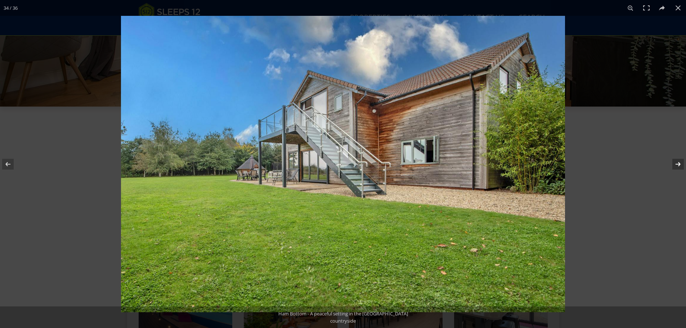
click at [681, 162] on button at bounding box center [673, 164] width 25 height 36
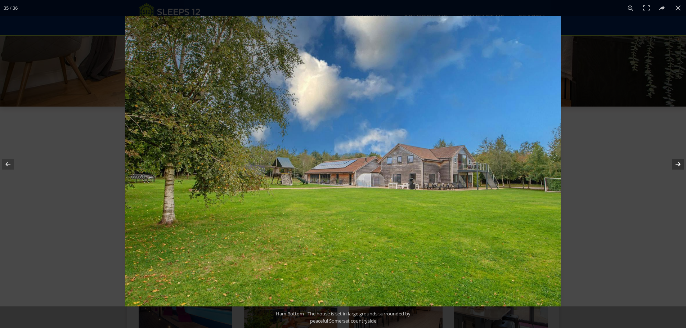
click at [681, 162] on button at bounding box center [673, 164] width 25 height 36
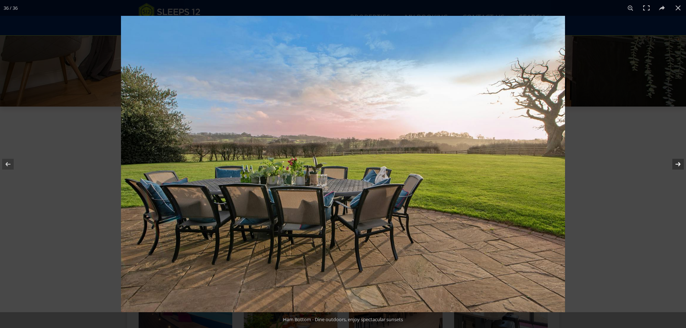
click at [681, 162] on button at bounding box center [673, 164] width 25 height 36
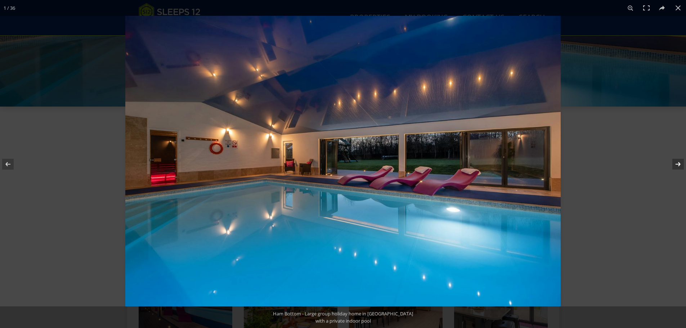
click at [681, 162] on button at bounding box center [673, 164] width 25 height 36
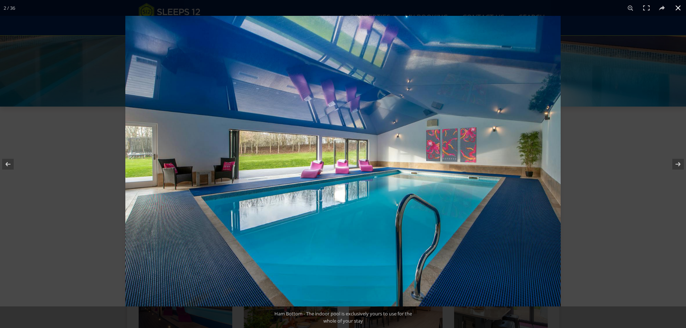
click at [678, 8] on button at bounding box center [678, 8] width 16 height 16
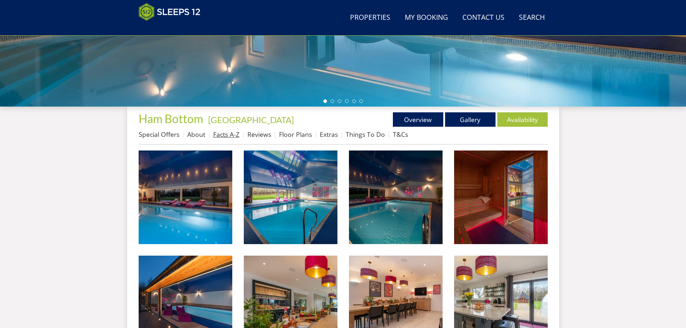
click at [228, 135] on link "Facts A-Z" at bounding box center [226, 134] width 26 height 9
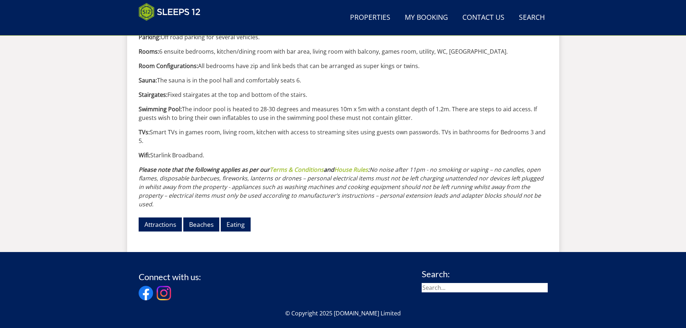
scroll to position [787, 0]
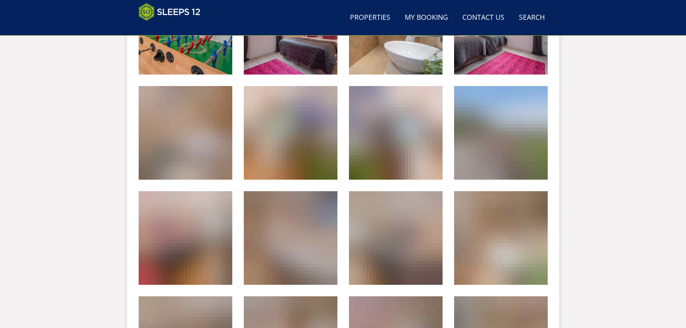
scroll to position [197, 0]
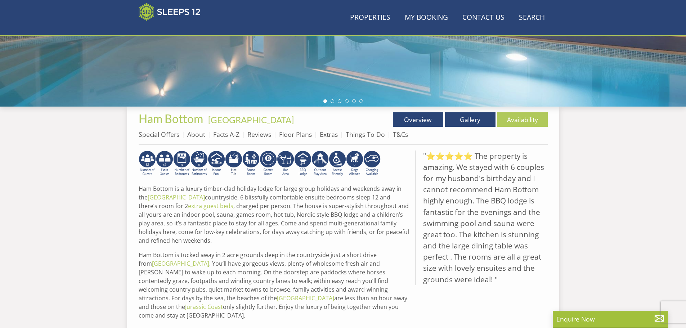
scroll to position [115, 0]
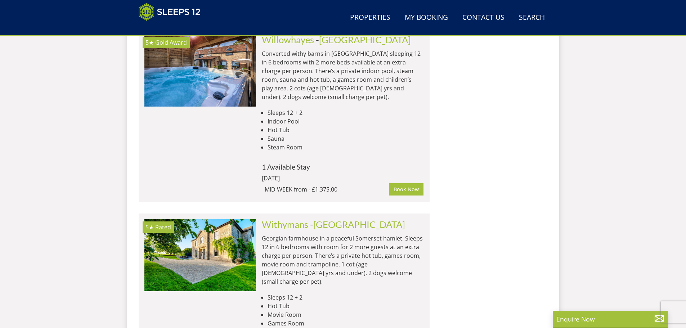
scroll to position [2492, 0]
click at [282, 219] on link "Withymans" at bounding box center [285, 224] width 46 height 11
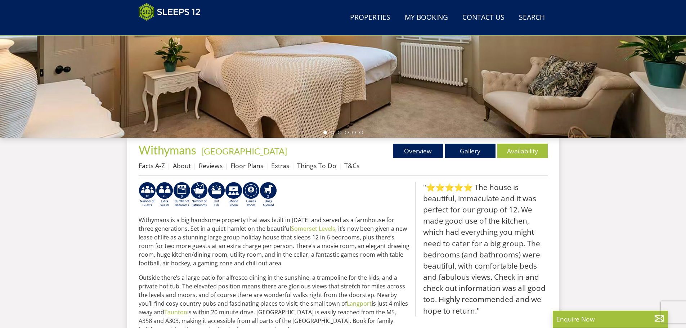
scroll to position [160, 0]
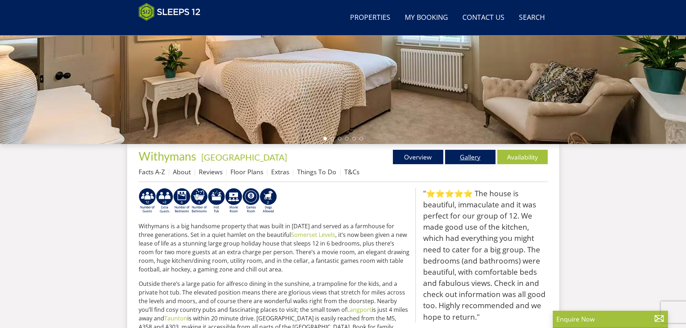
click at [476, 156] on link "Gallery" at bounding box center [470, 157] width 50 height 14
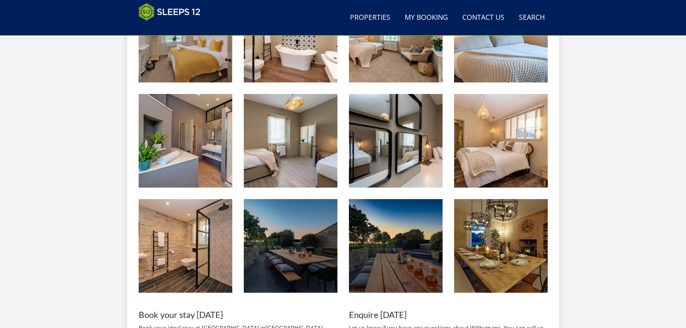
scroll to position [806, 0]
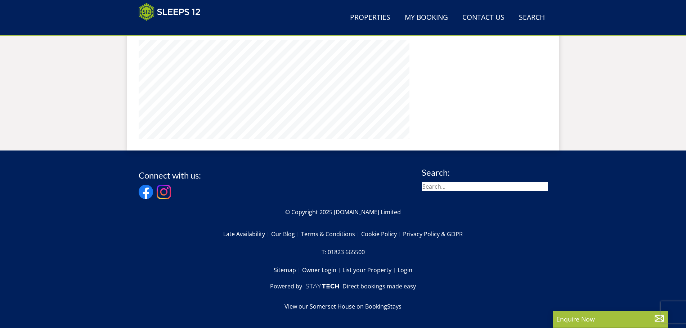
scroll to position [160, 0]
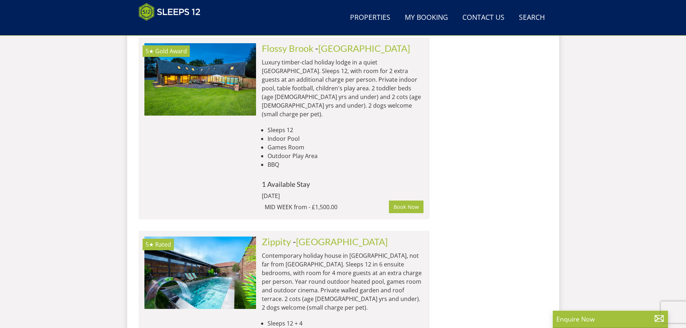
scroll to position [2852, 0]
click at [308, 237] on link "[GEOGRAPHIC_DATA]" at bounding box center [342, 242] width 92 height 11
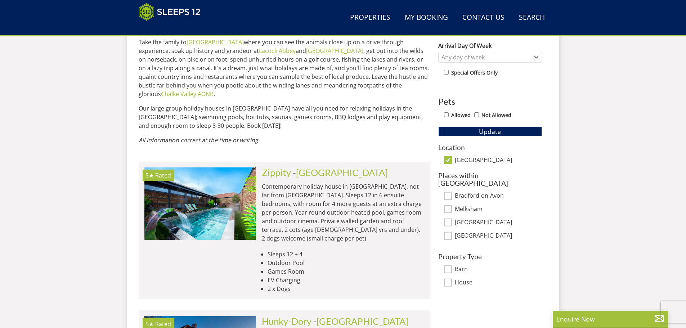
scroll to position [371, 0]
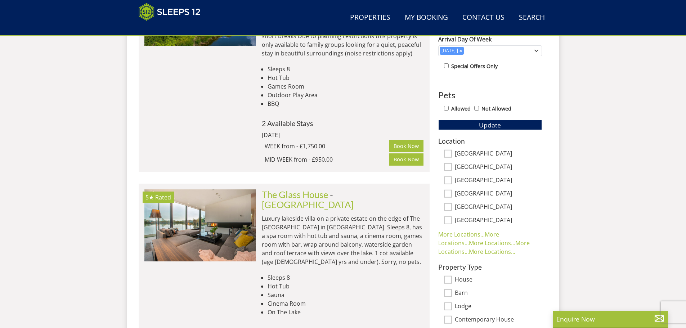
scroll to position [2852, 0]
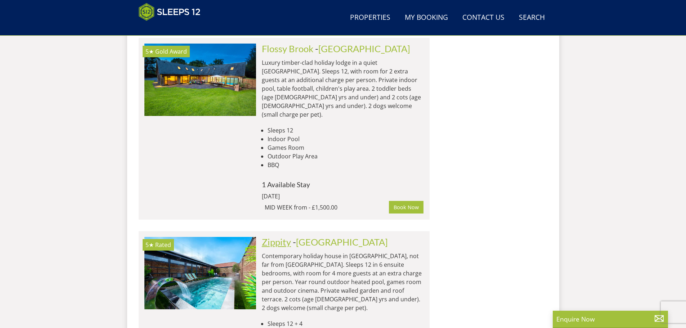
click at [277, 237] on link "Zippity" at bounding box center [276, 242] width 29 height 11
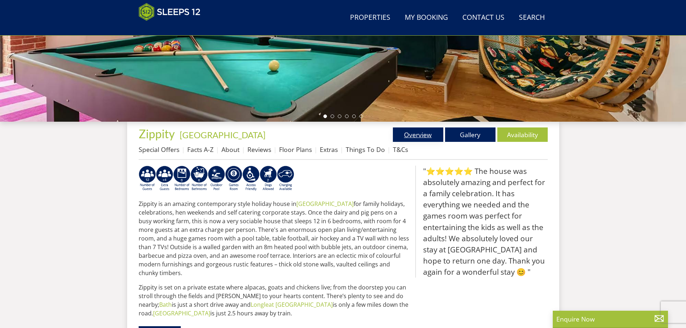
scroll to position [161, 0]
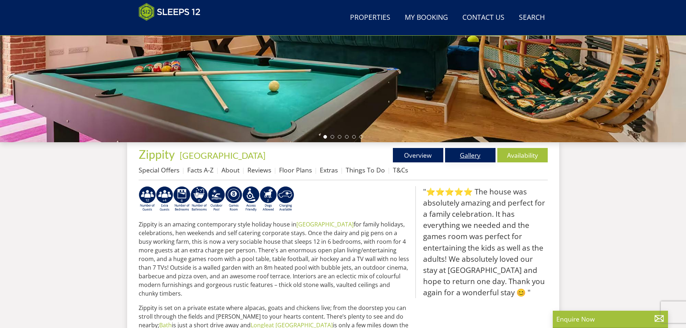
click at [469, 154] on link "Gallery" at bounding box center [470, 155] width 50 height 14
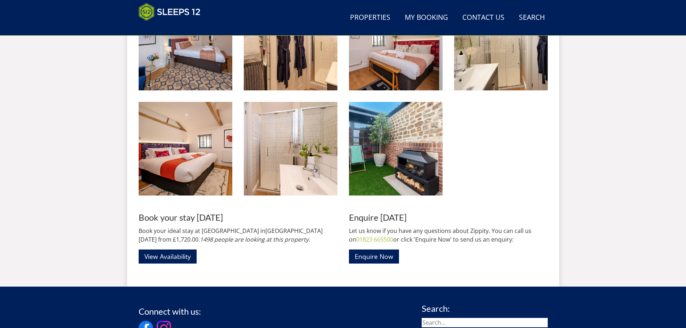
scroll to position [907, 0]
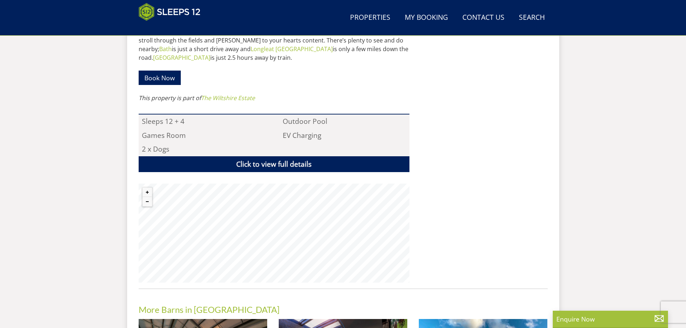
scroll to position [449, 0]
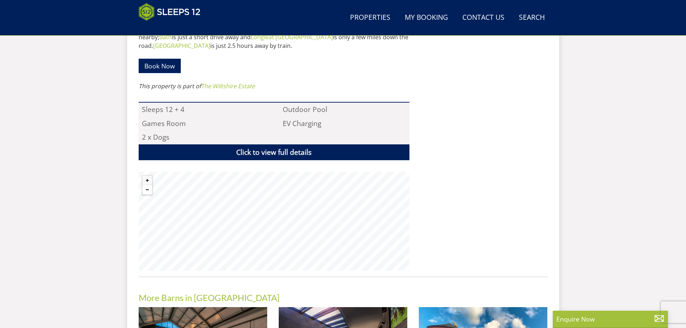
click at [147, 185] on button "Zoom out" at bounding box center [147, 189] width 9 height 9
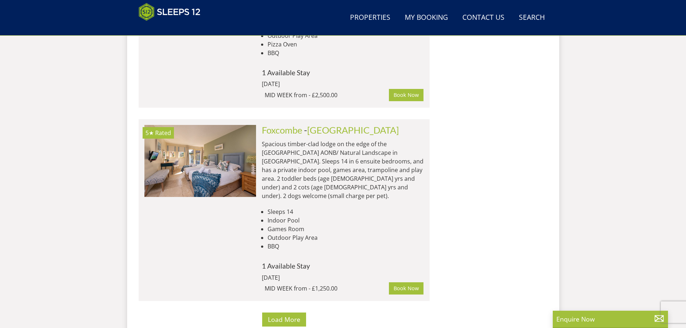
scroll to position [3968, 0]
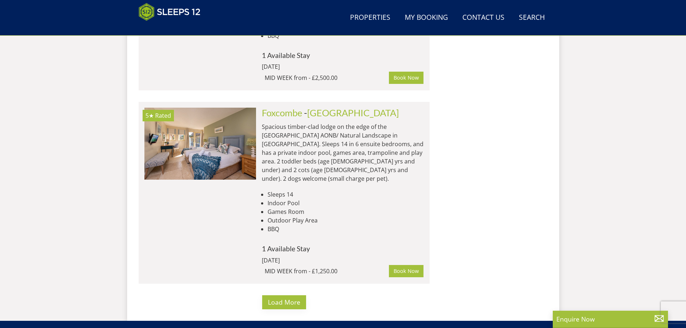
click at [291, 298] on span "Load More" at bounding box center [284, 302] width 32 height 9
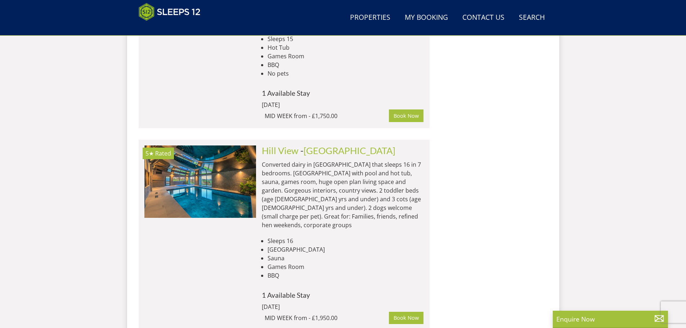
scroll to position [5229, 0]
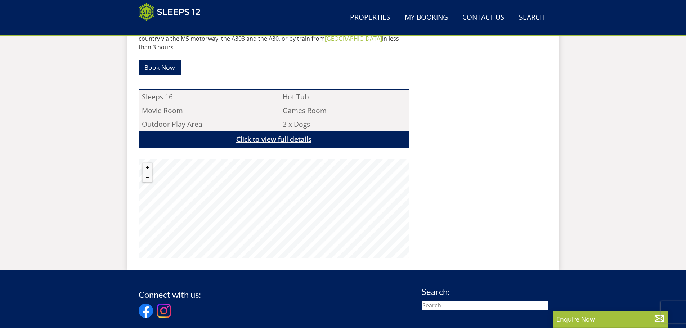
scroll to position [479, 0]
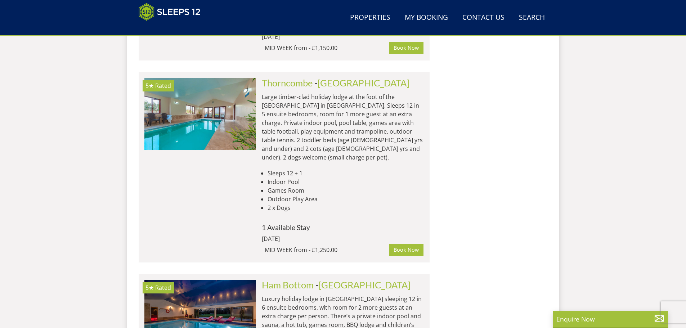
scroll to position [2131, 0]
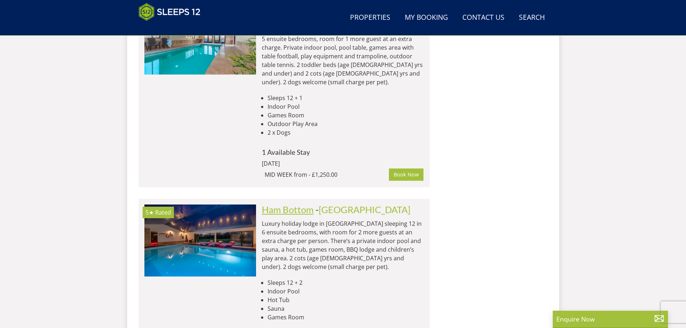
click at [277, 204] on link "Ham Bottom" at bounding box center [288, 209] width 52 height 11
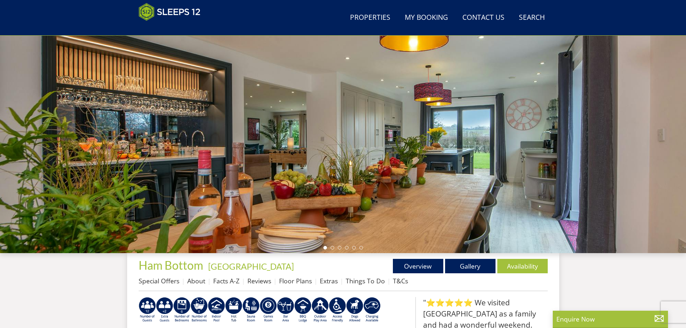
scroll to position [81, 0]
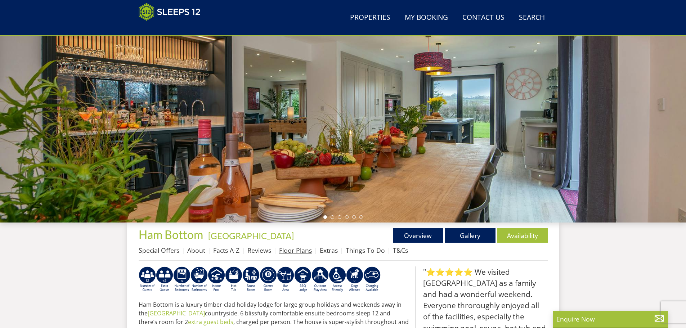
click at [287, 249] on link "Floor Plans" at bounding box center [295, 250] width 33 height 9
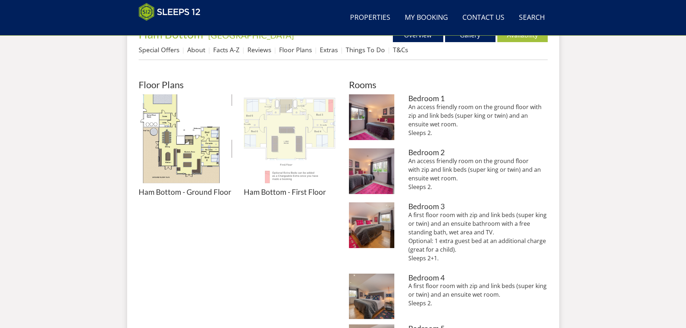
scroll to position [304, 0]
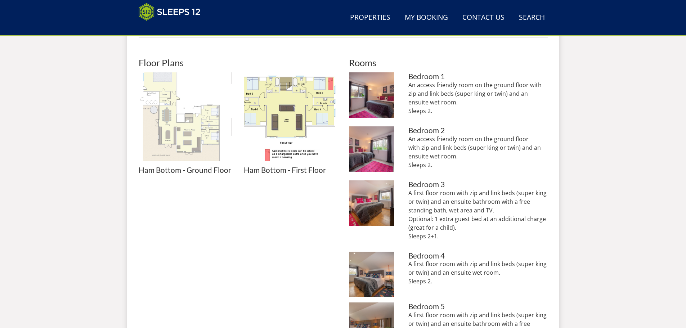
click at [192, 146] on img at bounding box center [186, 119] width 94 height 94
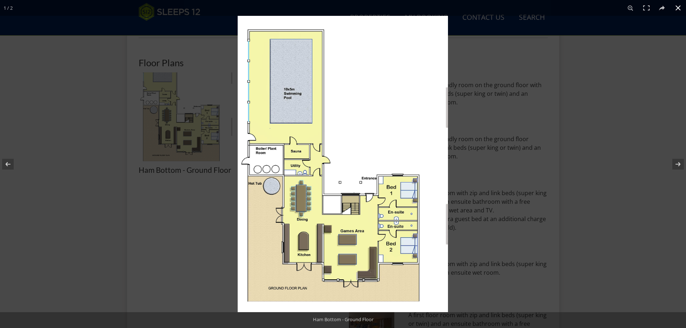
click at [191, 192] on div at bounding box center [343, 164] width 686 height 328
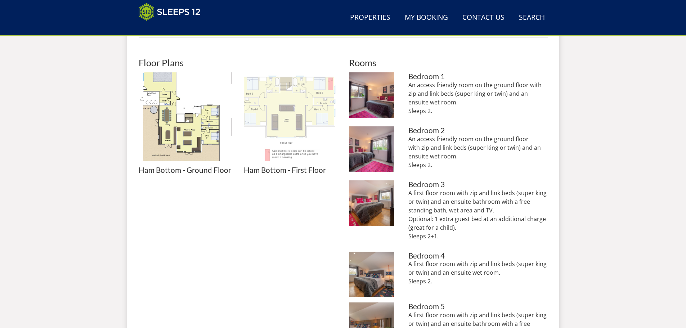
click at [295, 101] on img at bounding box center [291, 119] width 94 height 94
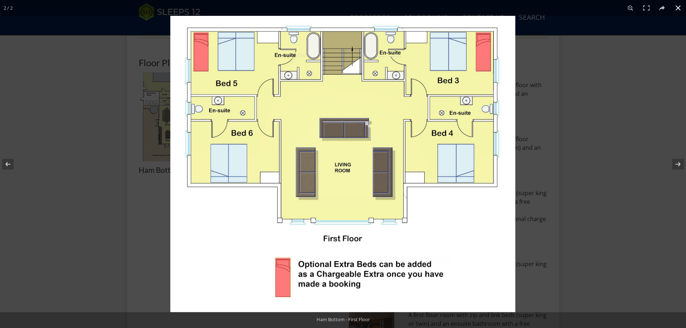
click at [585, 131] on div at bounding box center [513, 180] width 686 height 328
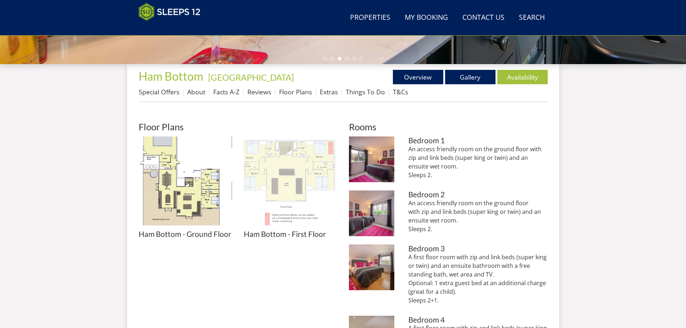
scroll to position [268, 0]
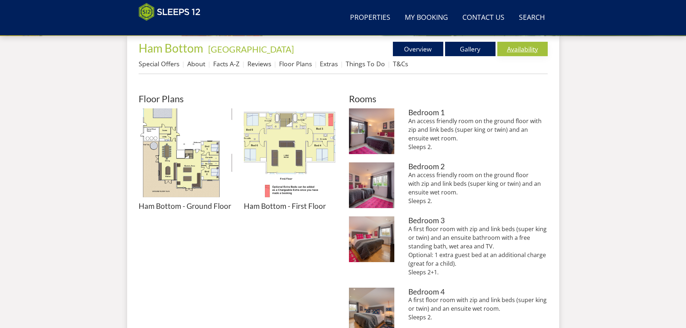
click at [516, 50] on link "Availability" at bounding box center [522, 49] width 50 height 14
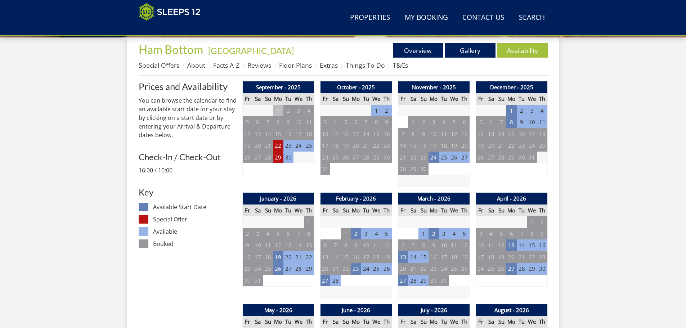
scroll to position [304, 0]
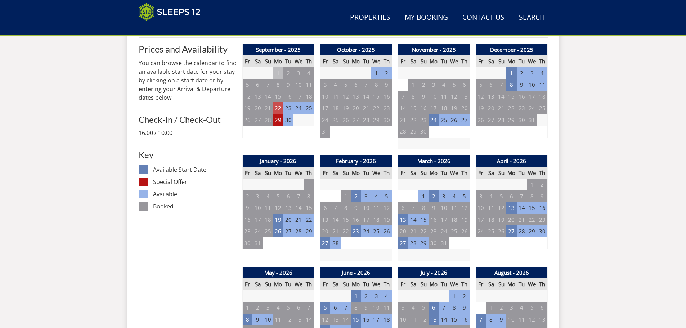
click at [277, 107] on td "22" at bounding box center [278, 108] width 10 height 12
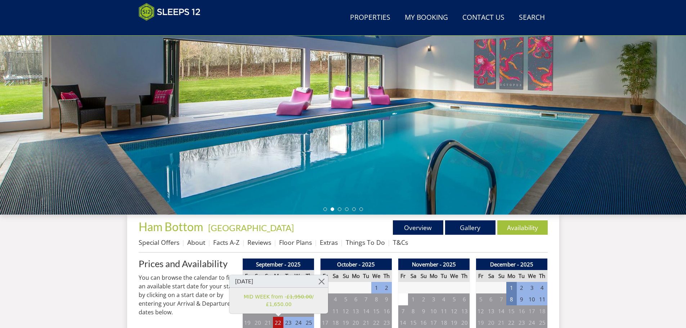
scroll to position [88, 0]
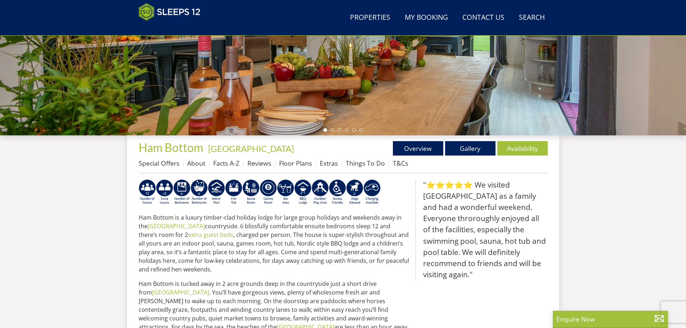
scroll to position [189, 0]
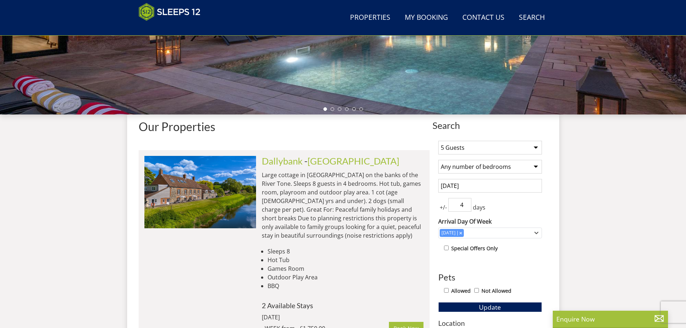
scroll to position [2131, 0]
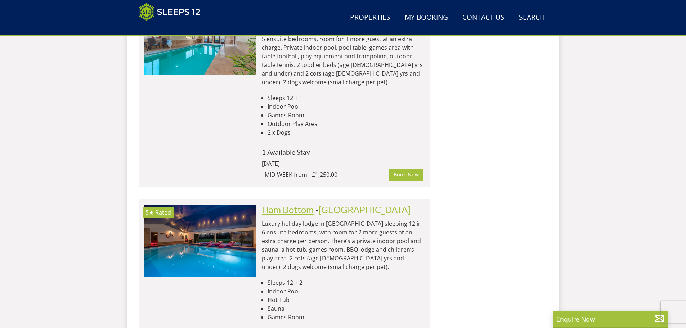
click at [288, 204] on link "Ham Bottom" at bounding box center [288, 209] width 52 height 11
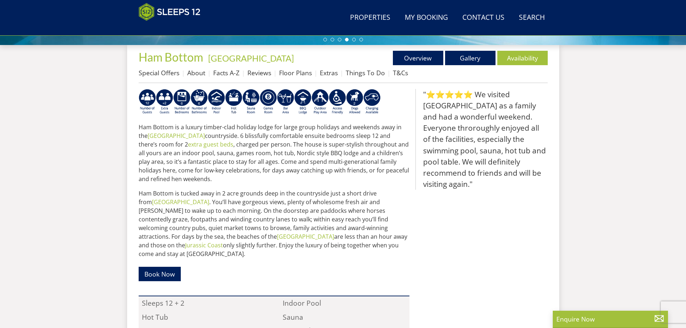
scroll to position [251, 0]
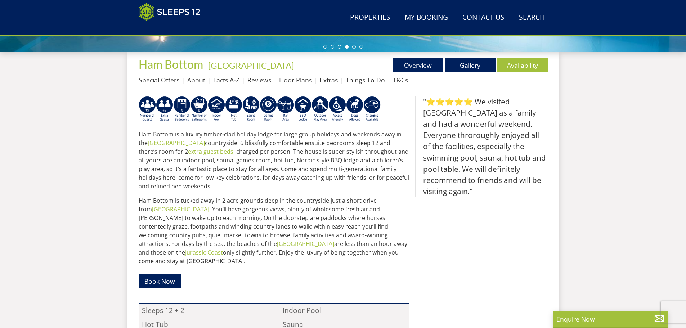
click at [223, 80] on link "Facts A-Z" at bounding box center [226, 80] width 26 height 9
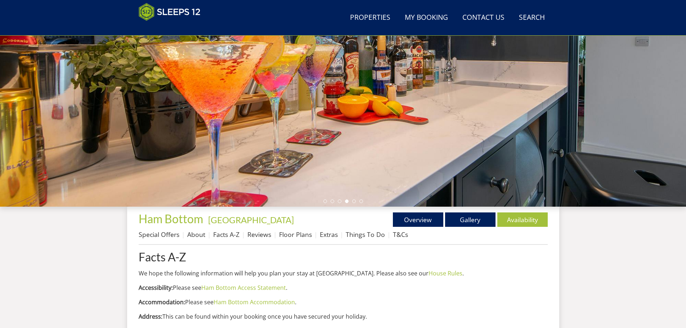
scroll to position [144, 0]
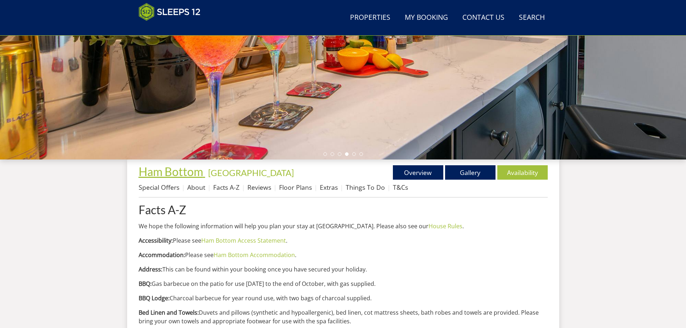
click at [167, 173] on span "Ham Bottom" at bounding box center [171, 172] width 64 height 14
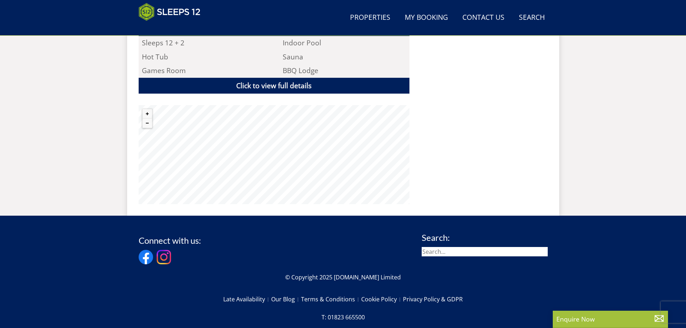
scroll to position [522, 0]
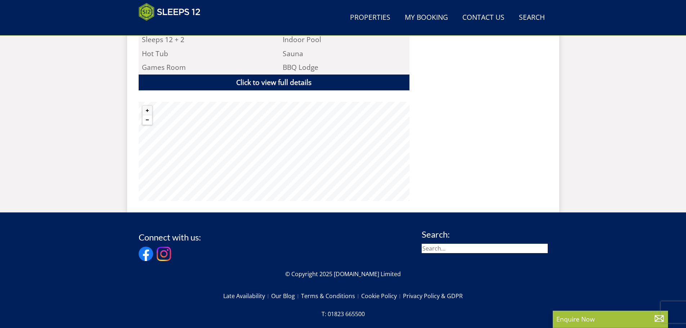
click at [148, 115] on button "Zoom out" at bounding box center [147, 119] width 9 height 9
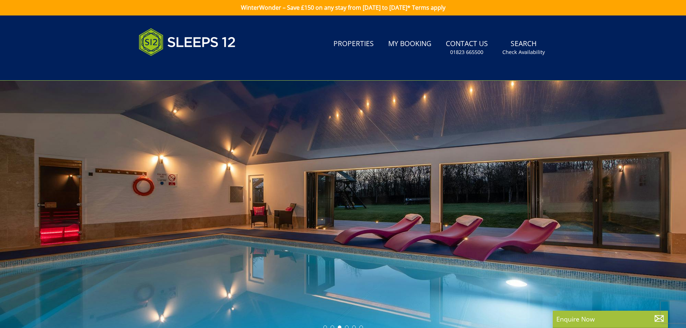
scroll to position [0, 0]
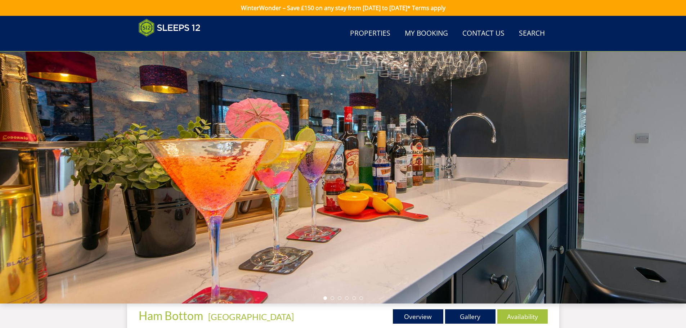
scroll to position [144, 0]
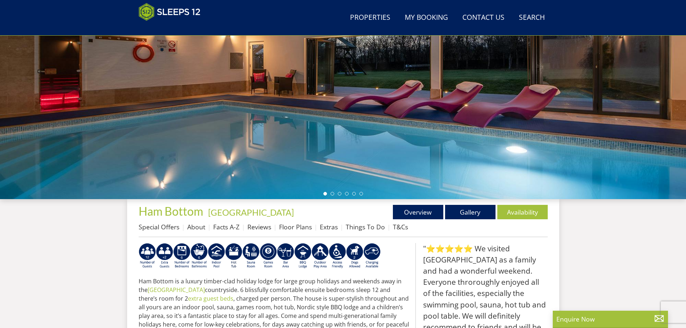
scroll to position [78, 0]
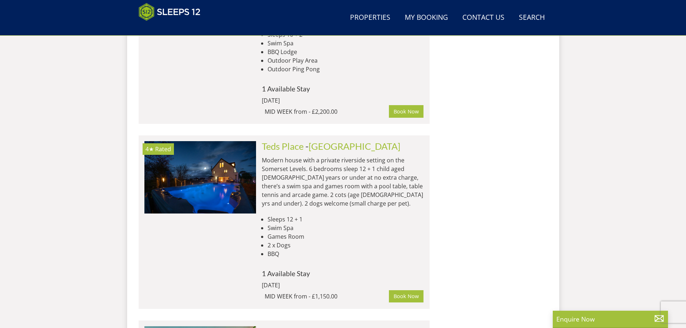
scroll to position [1807, 0]
click at [272, 141] on link "Teds Place" at bounding box center [283, 146] width 42 height 11
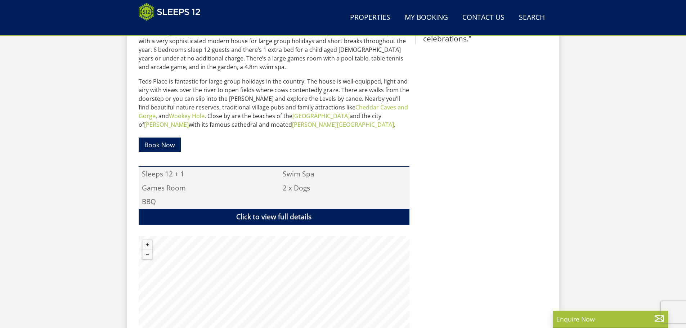
scroll to position [518, 0]
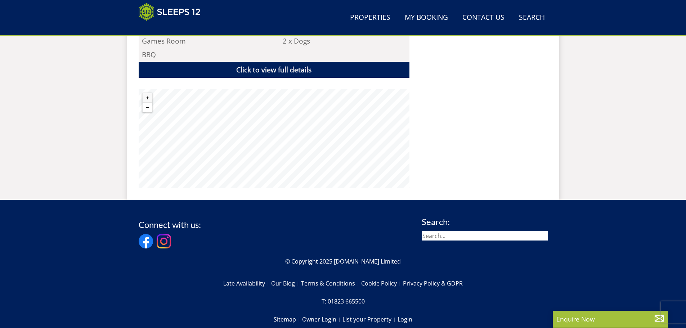
click at [149, 108] on button "Zoom out" at bounding box center [147, 107] width 9 height 9
click at [149, 109] on button "Zoom out" at bounding box center [147, 107] width 9 height 9
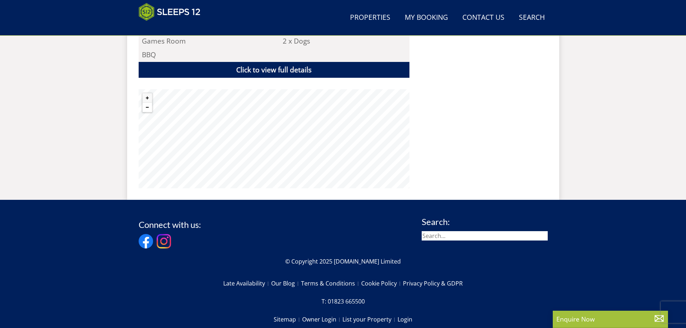
click at [149, 109] on button "Zoom out" at bounding box center [147, 107] width 9 height 9
click at [151, 98] on button "Zoom in" at bounding box center [147, 97] width 9 height 9
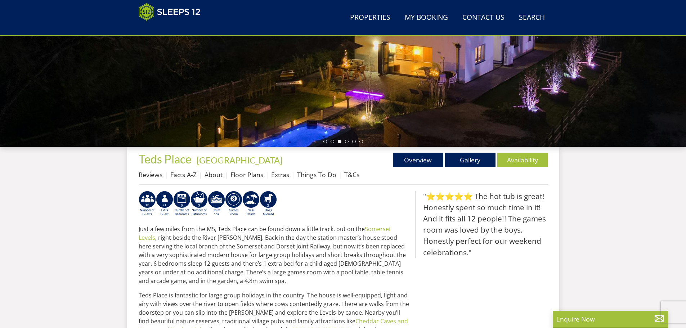
scroll to position [157, 0]
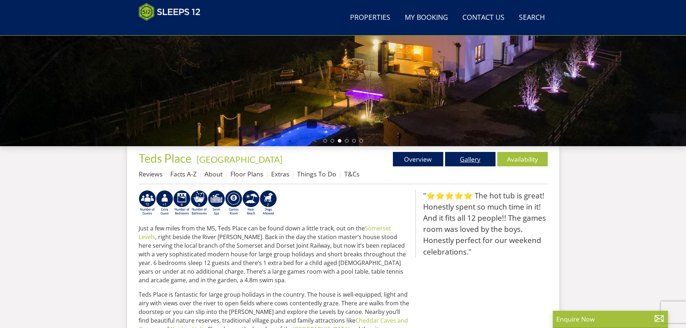
click at [473, 160] on link "Gallery" at bounding box center [470, 159] width 50 height 14
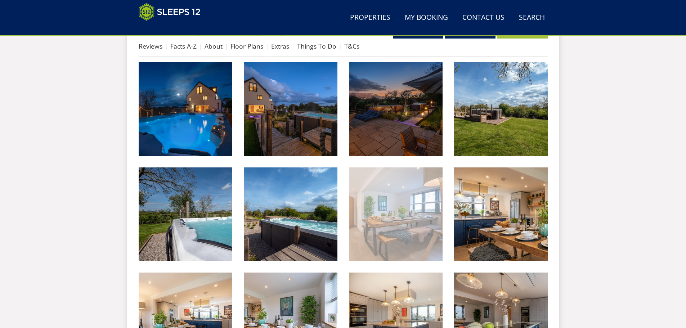
scroll to position [289, 0]
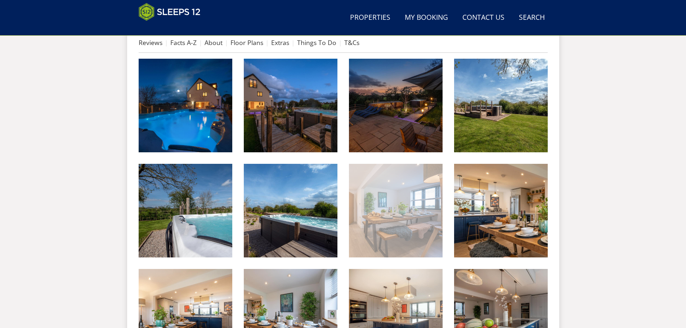
click at [422, 235] on img at bounding box center [396, 211] width 94 height 94
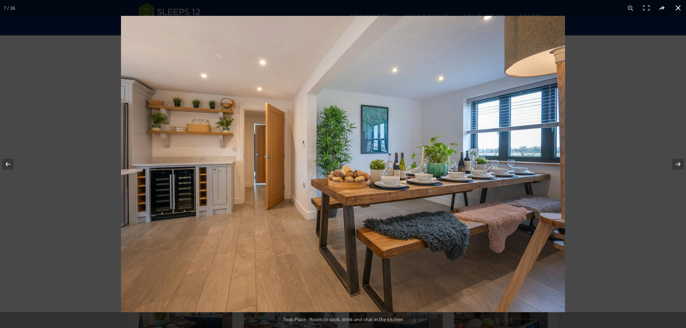
click at [678, 7] on button at bounding box center [678, 8] width 16 height 16
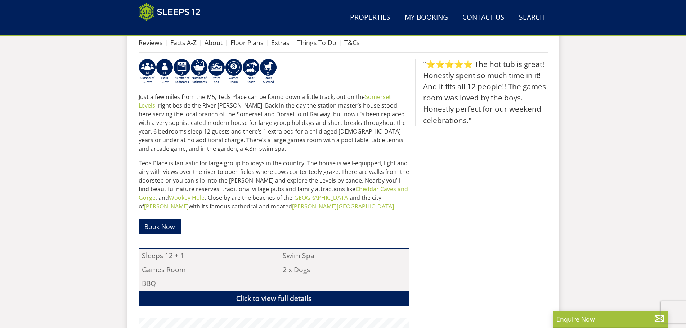
scroll to position [157, 0]
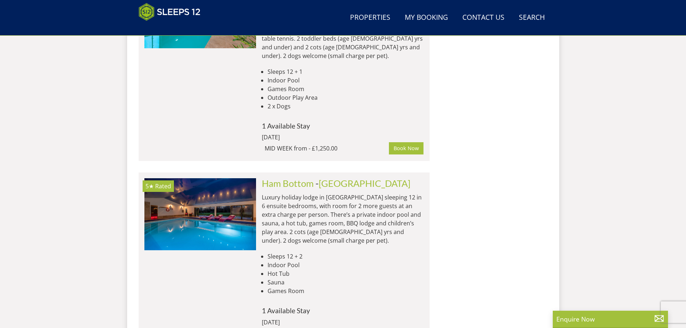
scroll to position [2167, 0]
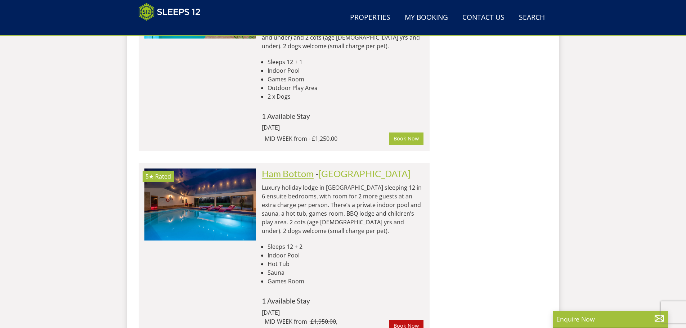
click at [285, 168] on link "Ham Bottom" at bounding box center [288, 173] width 52 height 11
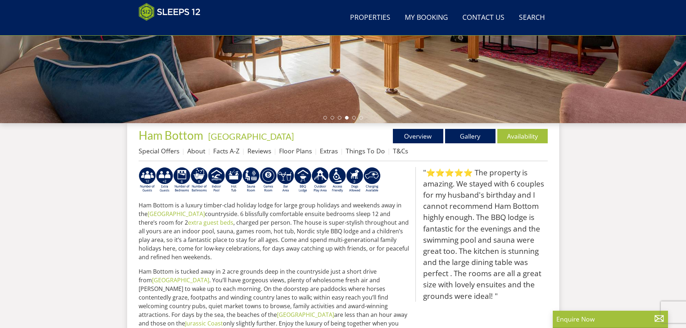
scroll to position [193, 0]
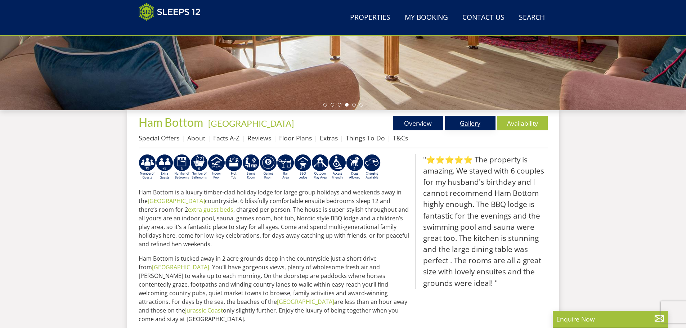
click at [473, 125] on link "Gallery" at bounding box center [470, 123] width 50 height 14
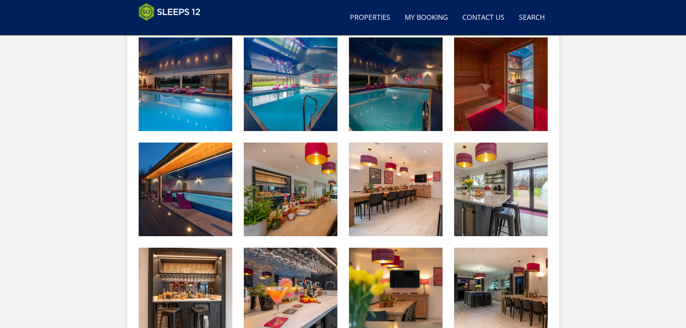
scroll to position [331, 0]
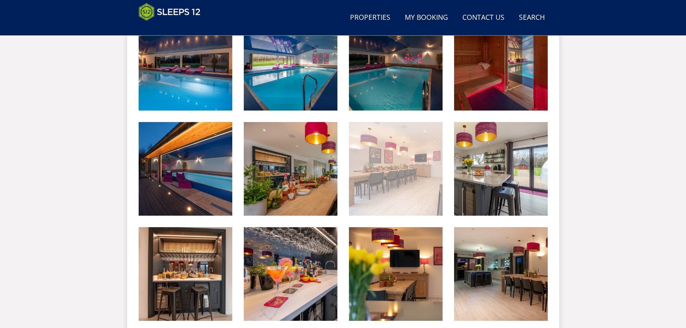
click at [387, 183] on img at bounding box center [396, 169] width 94 height 94
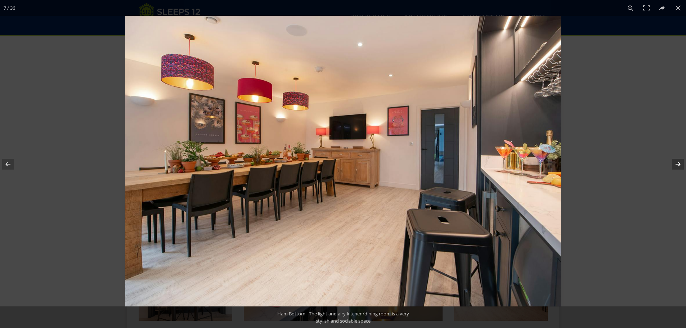
click at [682, 165] on button at bounding box center [673, 164] width 25 height 36
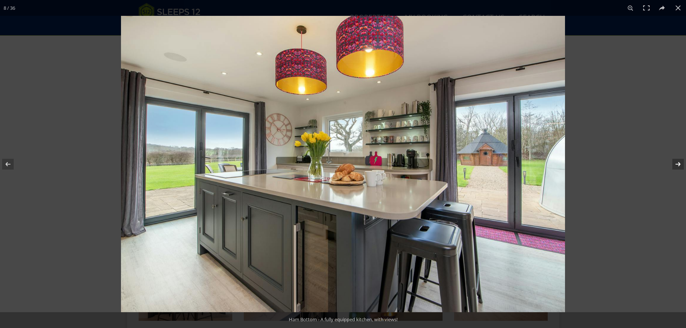
click at [682, 165] on button at bounding box center [673, 164] width 25 height 36
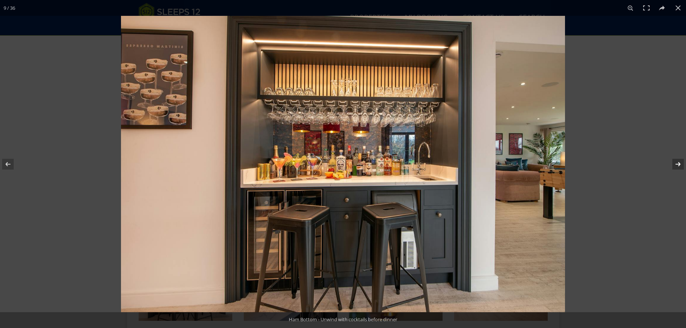
click at [682, 165] on button at bounding box center [673, 164] width 25 height 36
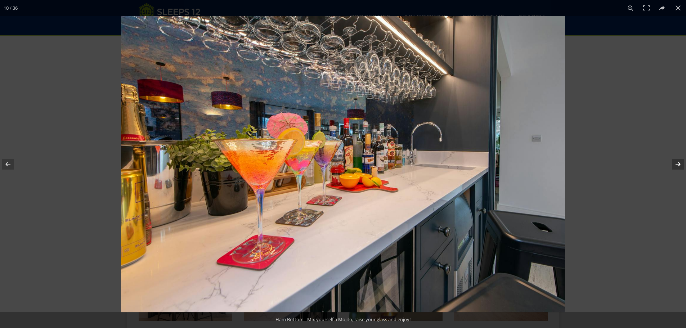
click at [682, 165] on button at bounding box center [673, 164] width 25 height 36
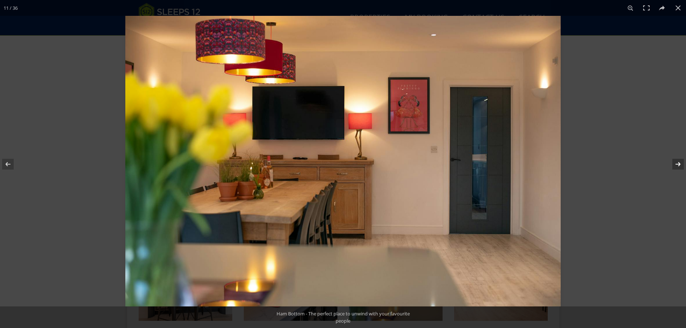
click at [682, 165] on button at bounding box center [673, 164] width 25 height 36
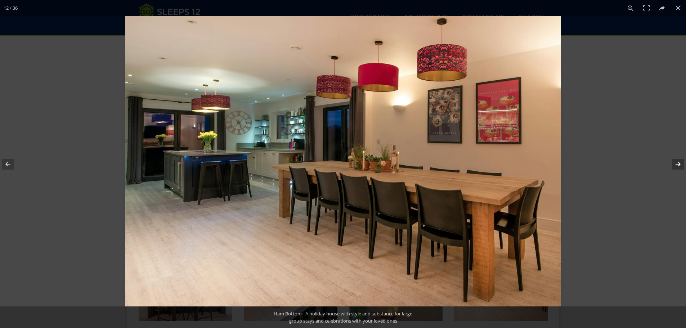
click at [682, 165] on button at bounding box center [673, 164] width 25 height 36
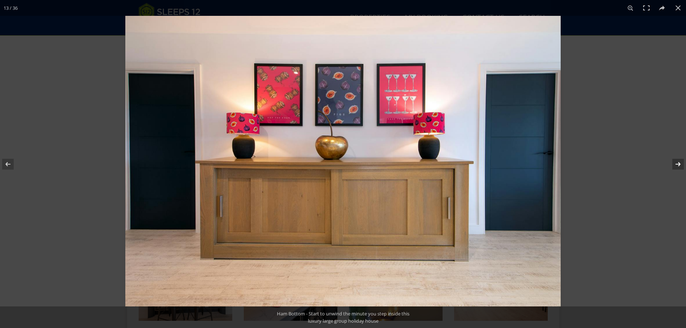
click at [682, 165] on button at bounding box center [673, 164] width 25 height 36
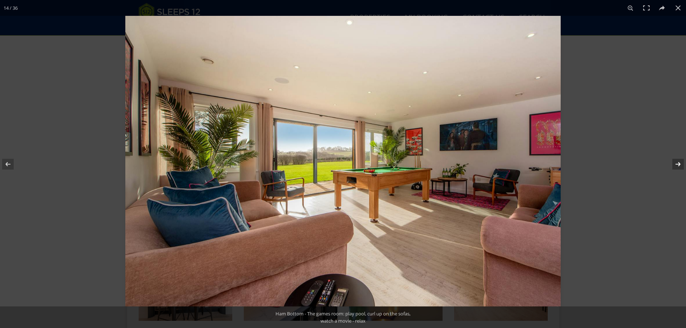
click at [682, 165] on button at bounding box center [673, 164] width 25 height 36
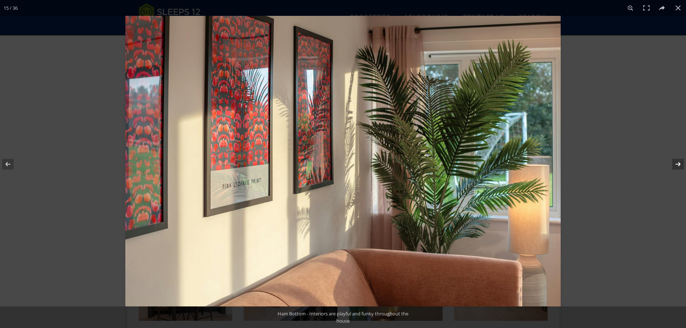
click at [682, 165] on button at bounding box center [673, 164] width 25 height 36
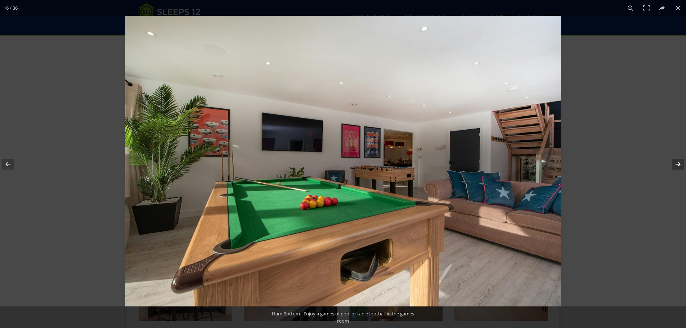
click at [682, 165] on button at bounding box center [673, 164] width 25 height 36
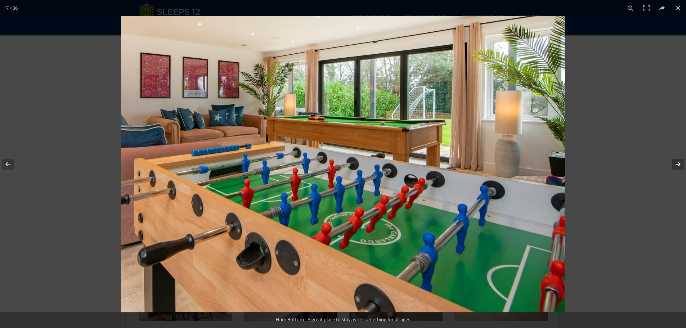
click at [682, 165] on button at bounding box center [673, 164] width 25 height 36
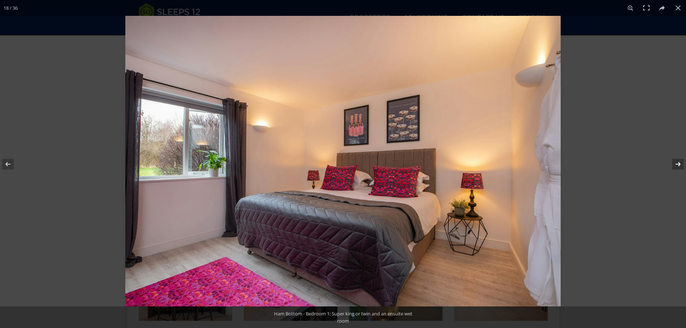
click at [682, 165] on button at bounding box center [673, 164] width 25 height 36
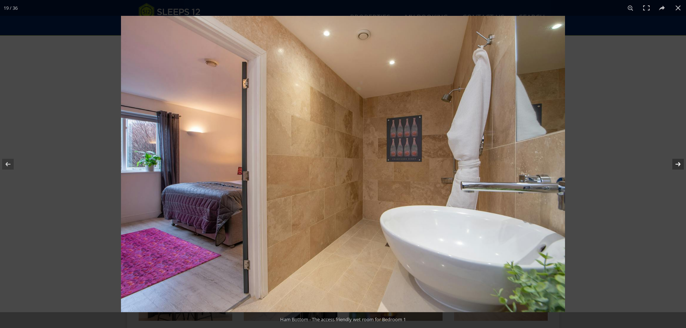
click at [682, 165] on button at bounding box center [673, 164] width 25 height 36
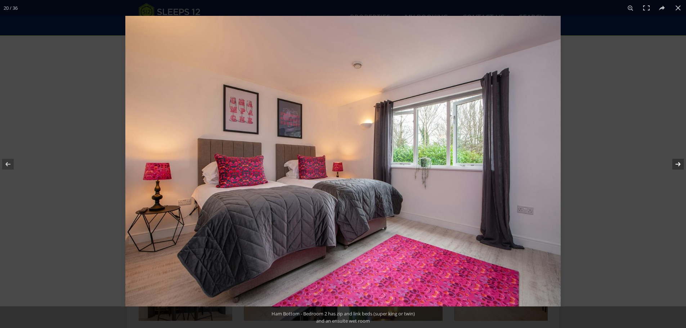
click at [682, 165] on button at bounding box center [673, 164] width 25 height 36
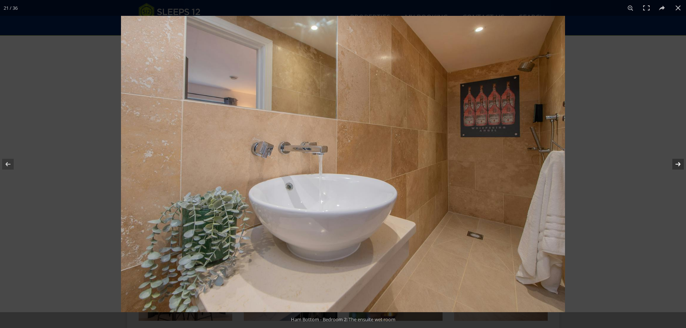
click at [682, 165] on button at bounding box center [673, 164] width 25 height 36
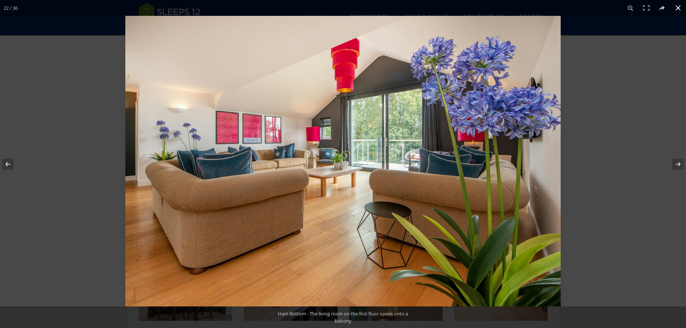
click at [676, 3] on button at bounding box center [678, 8] width 16 height 16
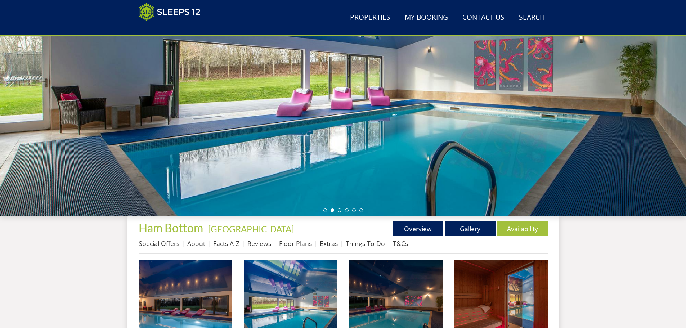
scroll to position [79, 0]
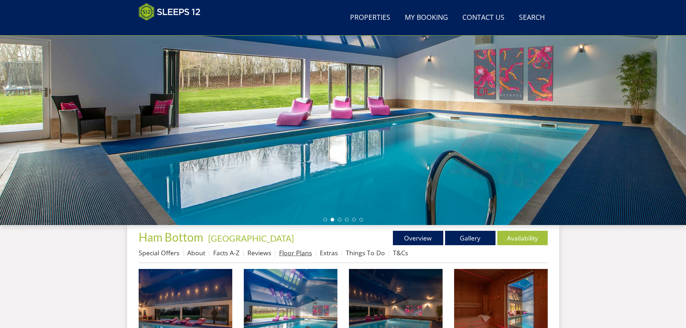
click at [293, 253] on link "Floor Plans" at bounding box center [295, 253] width 33 height 9
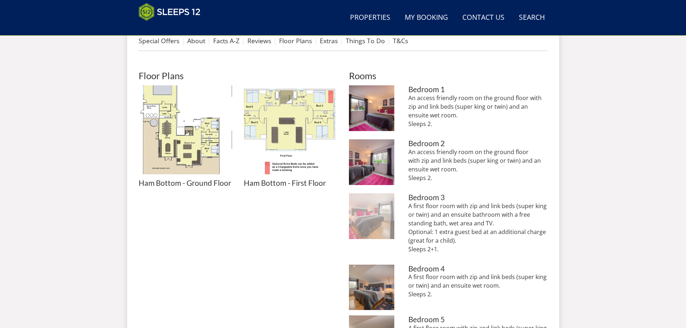
scroll to position [297, 0]
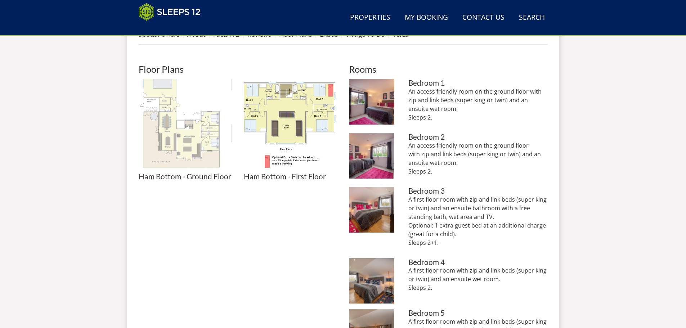
click at [202, 130] on img at bounding box center [186, 126] width 94 height 94
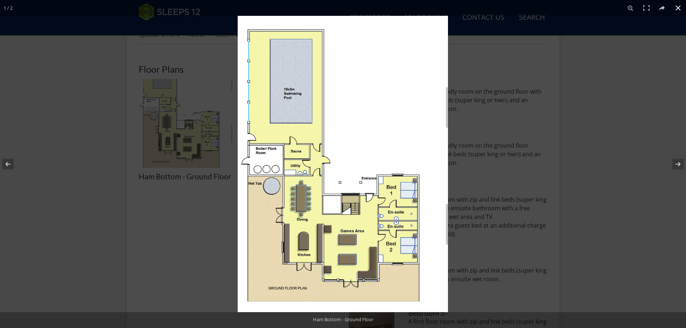
click at [200, 201] on div at bounding box center [343, 164] width 686 height 328
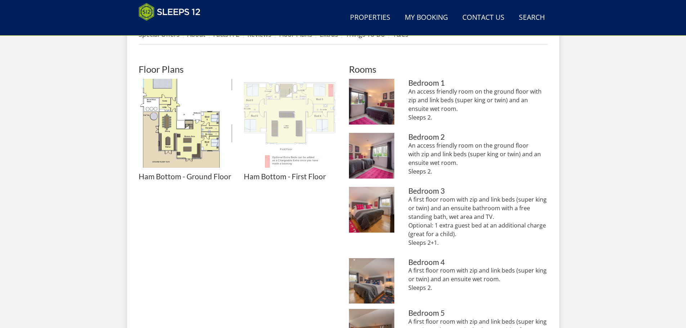
click at [290, 131] on img at bounding box center [291, 126] width 94 height 94
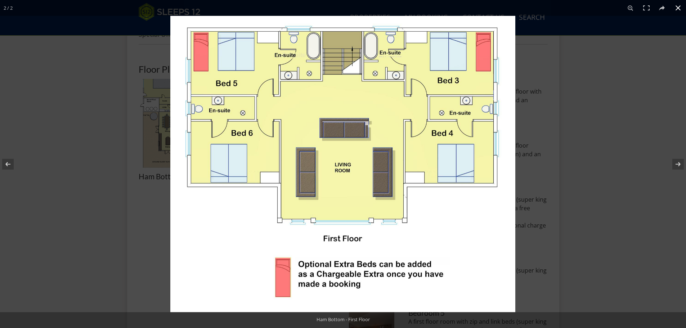
click at [91, 182] on div at bounding box center [343, 164] width 686 height 328
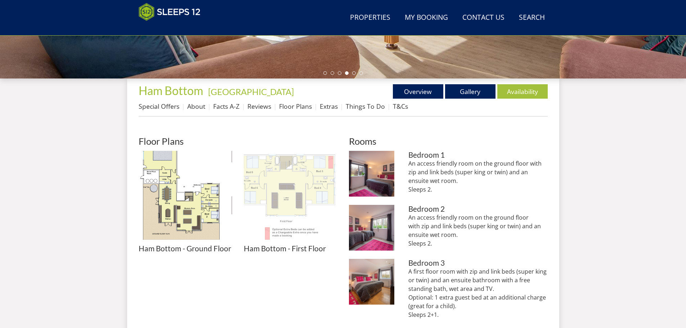
scroll to position [81, 0]
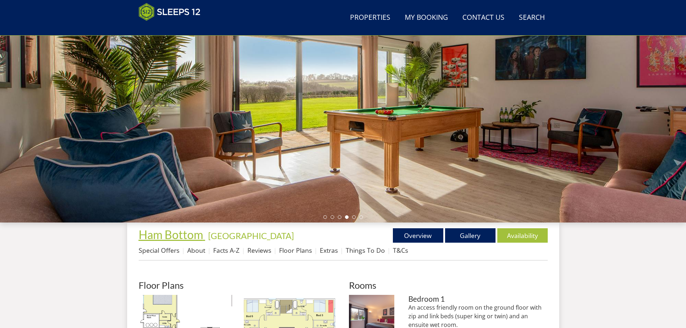
click at [153, 238] on span "Ham Bottom" at bounding box center [171, 235] width 64 height 14
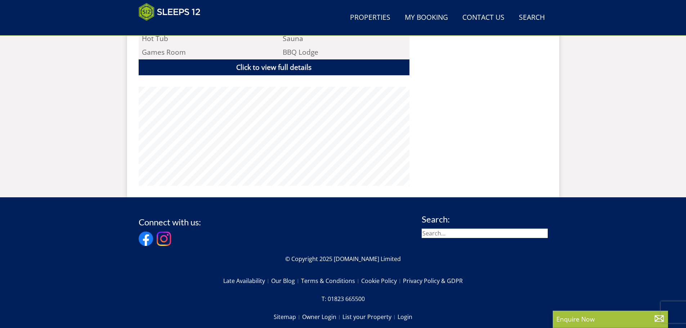
scroll to position [539, 0]
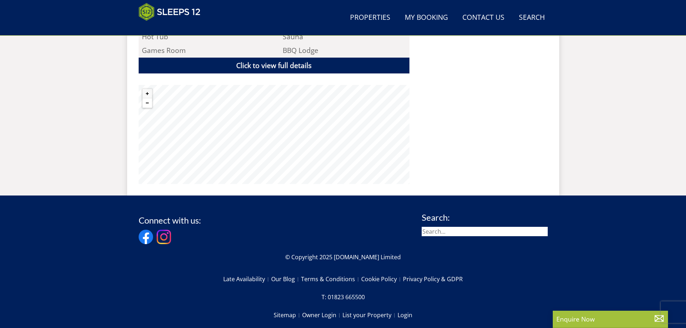
click at [148, 98] on button "Zoom out" at bounding box center [147, 102] width 9 height 9
click at [144, 98] on button "Zoom out" at bounding box center [147, 102] width 9 height 9
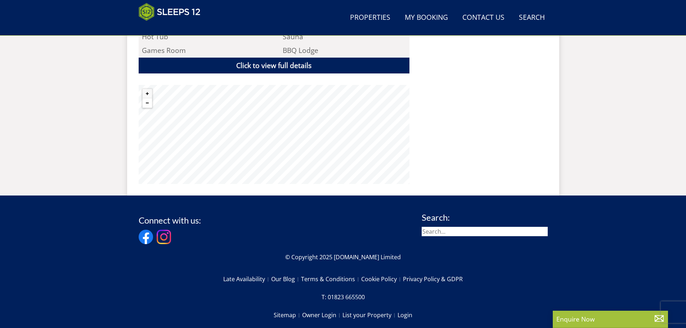
click at [146, 98] on button "Zoom out" at bounding box center [147, 102] width 9 height 9
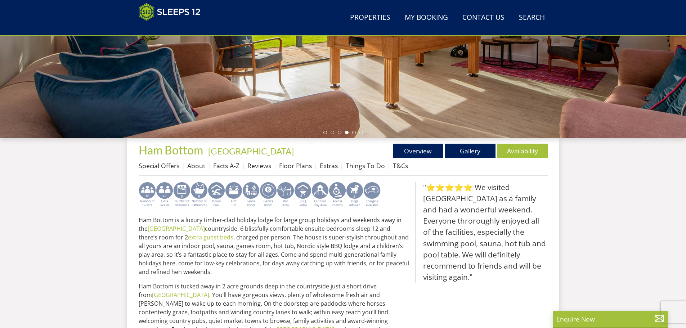
scroll to position [179, 0]
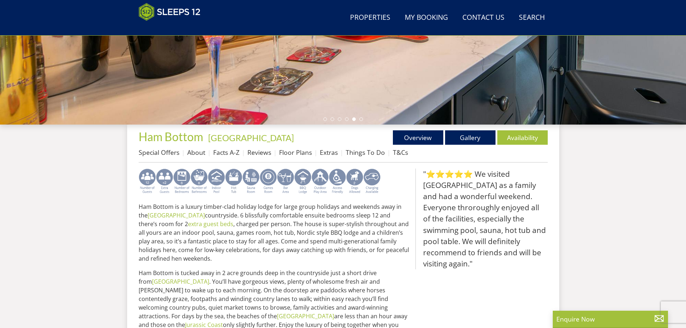
click at [355, 182] on img at bounding box center [354, 182] width 17 height 26
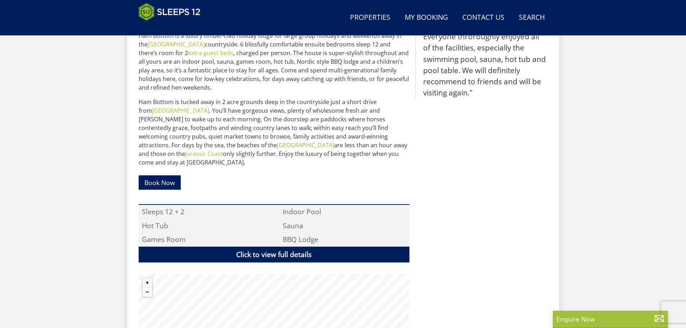
scroll to position [268, 0]
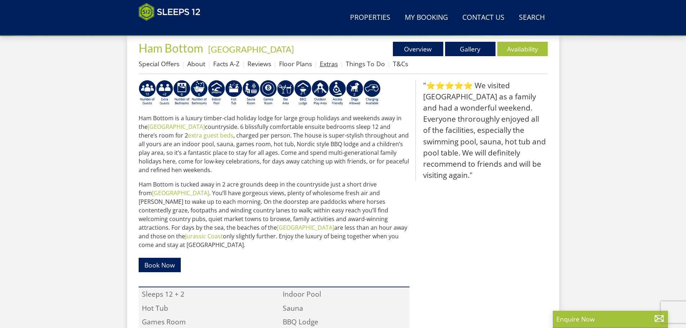
click at [329, 61] on link "Extras" at bounding box center [329, 63] width 18 height 9
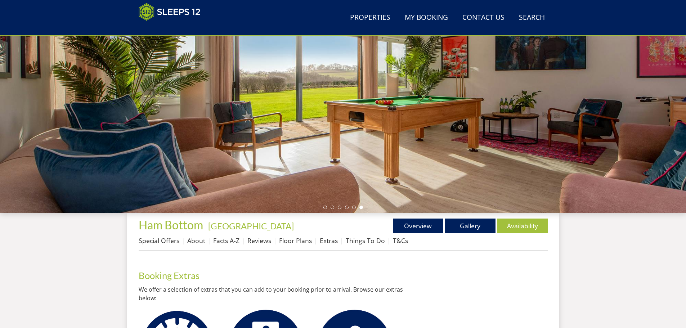
scroll to position [116, 0]
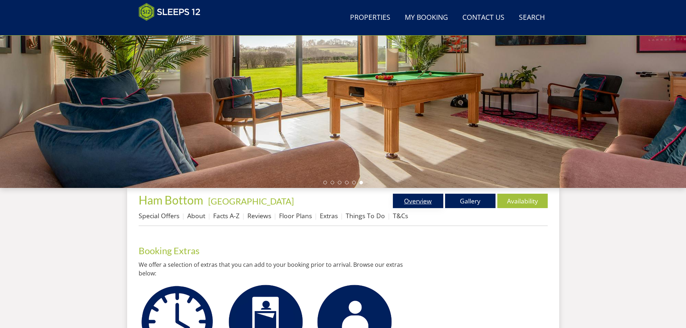
click at [409, 201] on link "Overview" at bounding box center [418, 201] width 50 height 14
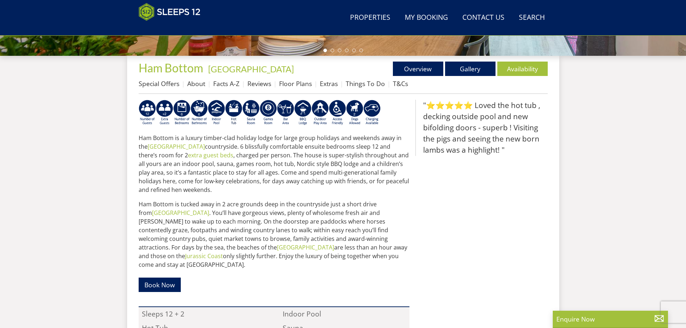
scroll to position [252, 0]
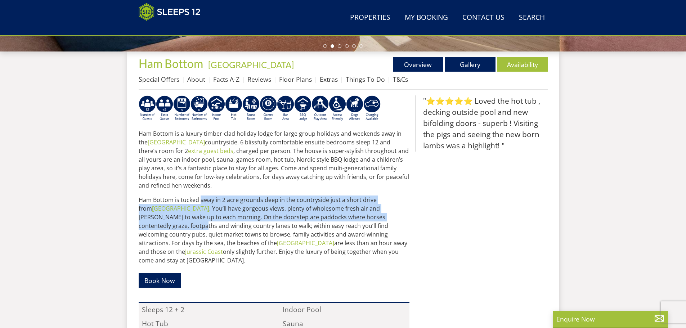
drag, startPoint x: 202, startPoint y: 201, endPoint x: 382, endPoint y: 213, distance: 180.5
click at [382, 213] on p "Ham Bottom is tucked away in 2 acre grounds deep in the countryside just a shor…" at bounding box center [274, 230] width 271 height 69
click at [319, 212] on p "Ham Bottom is tucked away in 2 acre grounds deep in the countryside just a shor…" at bounding box center [274, 230] width 271 height 69
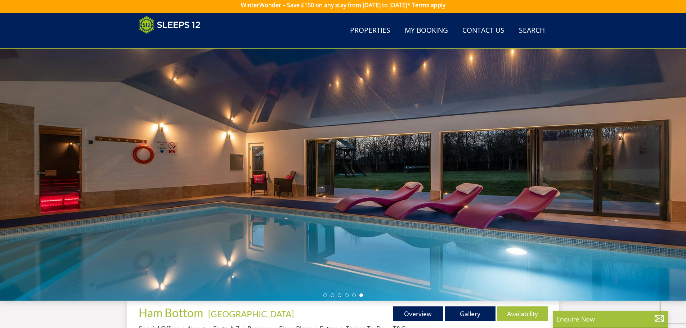
scroll to position [0, 0]
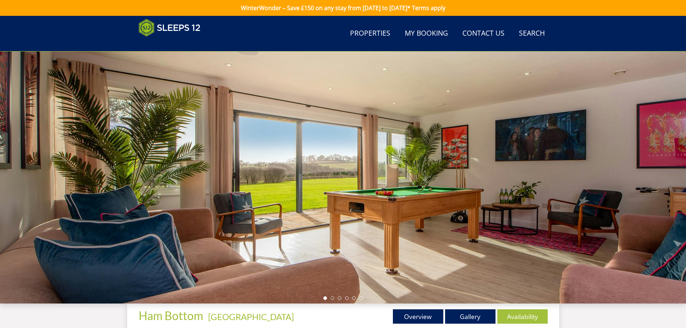
scroll to position [116, 0]
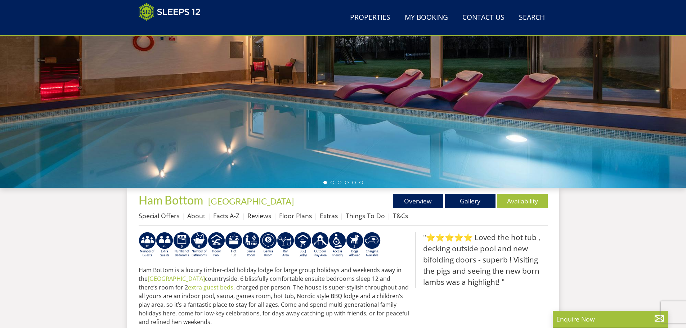
scroll to position [238, 0]
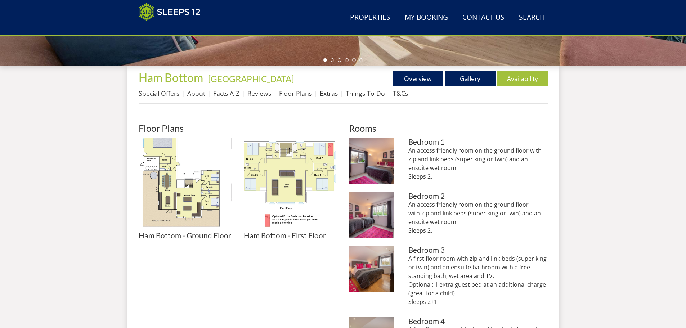
scroll to position [81, 0]
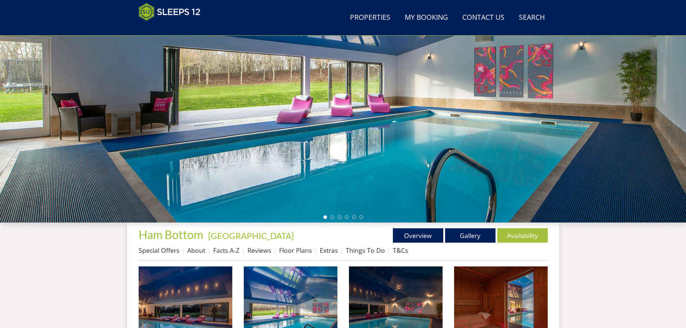
scroll to position [79, 0]
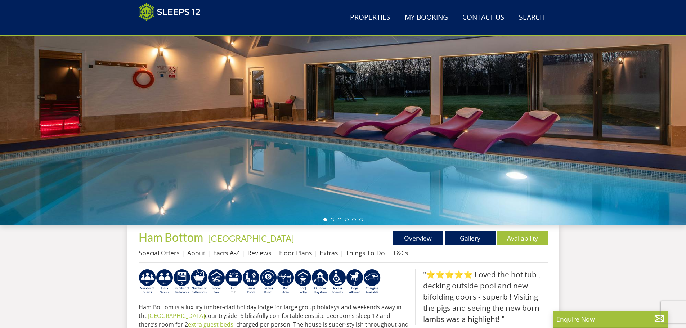
scroll to position [193, 0]
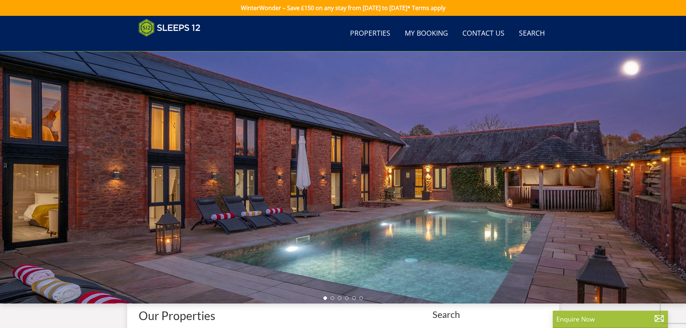
scroll to position [2167, 0]
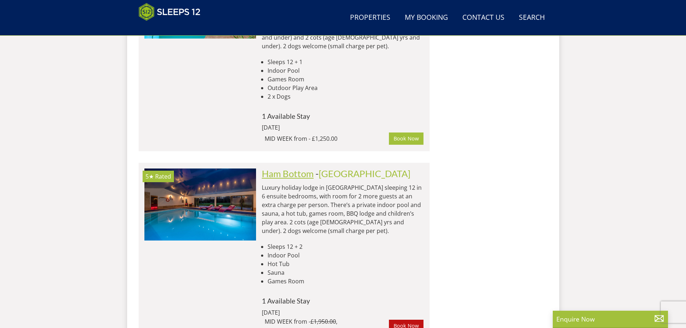
click at [287, 168] on link "Ham Bottom" at bounding box center [288, 173] width 52 height 11
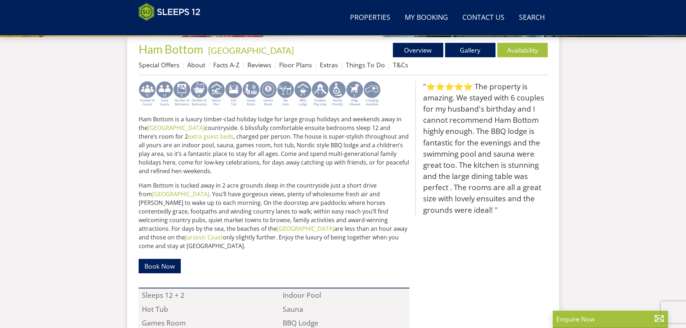
scroll to position [269, 0]
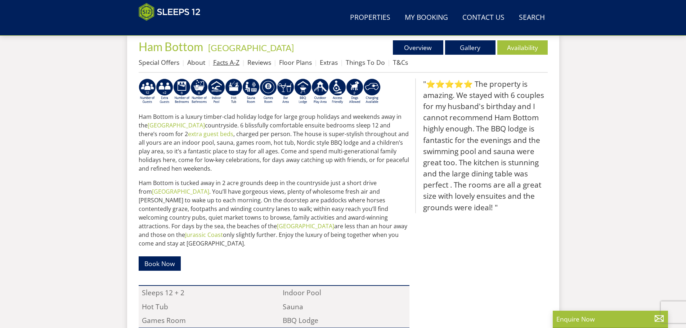
click at [229, 62] on link "Facts A-Z" at bounding box center [226, 62] width 26 height 9
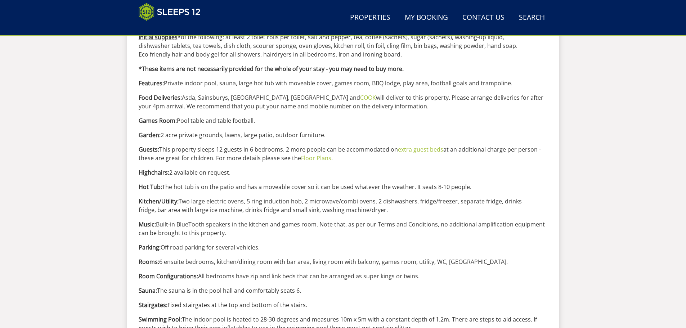
scroll to position [768, 0]
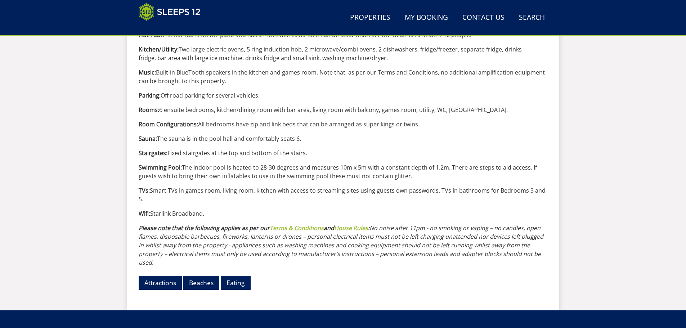
drag, startPoint x: 213, startPoint y: 202, endPoint x: 125, endPoint y: 203, distance: 88.2
copy p "Wifi: Starlink Broadband."
